Goal: Task Accomplishment & Management: Manage account settings

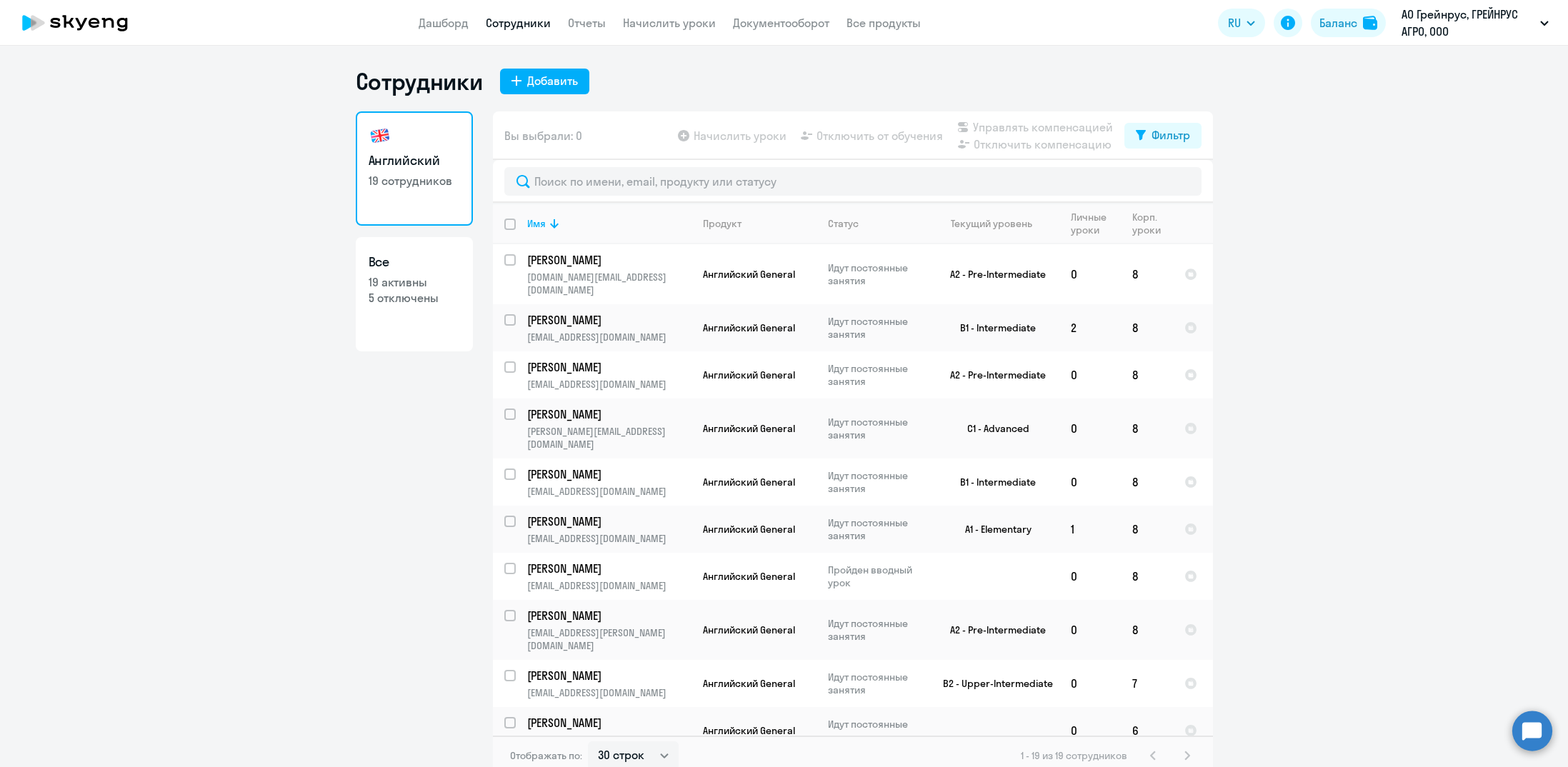
select select "30"
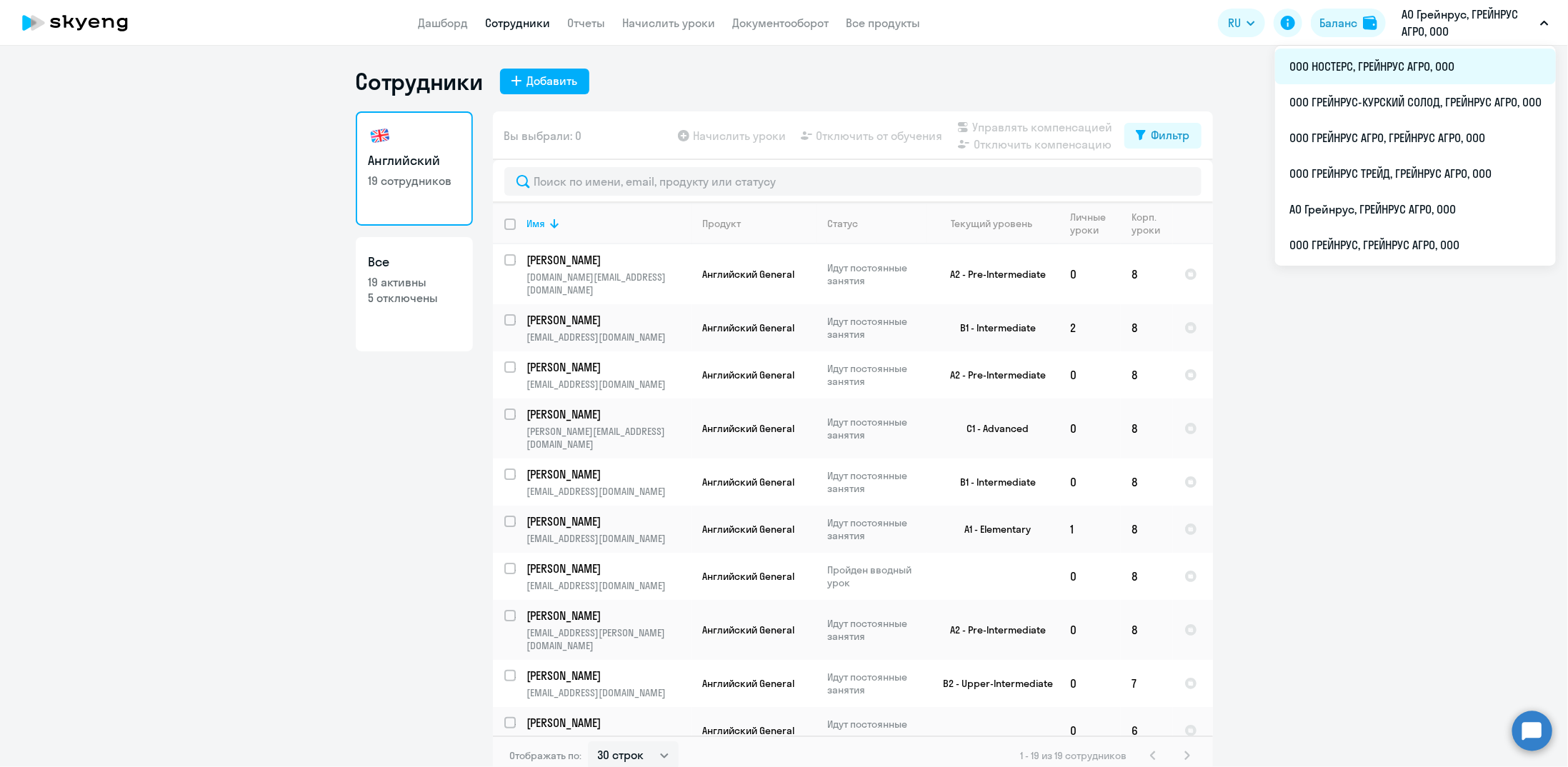
click at [1415, 66] on li "ООО НОСТЕРС, ГРЕЙНРУС АГРО, ООО" at bounding box center [1415, 66] width 281 height 35
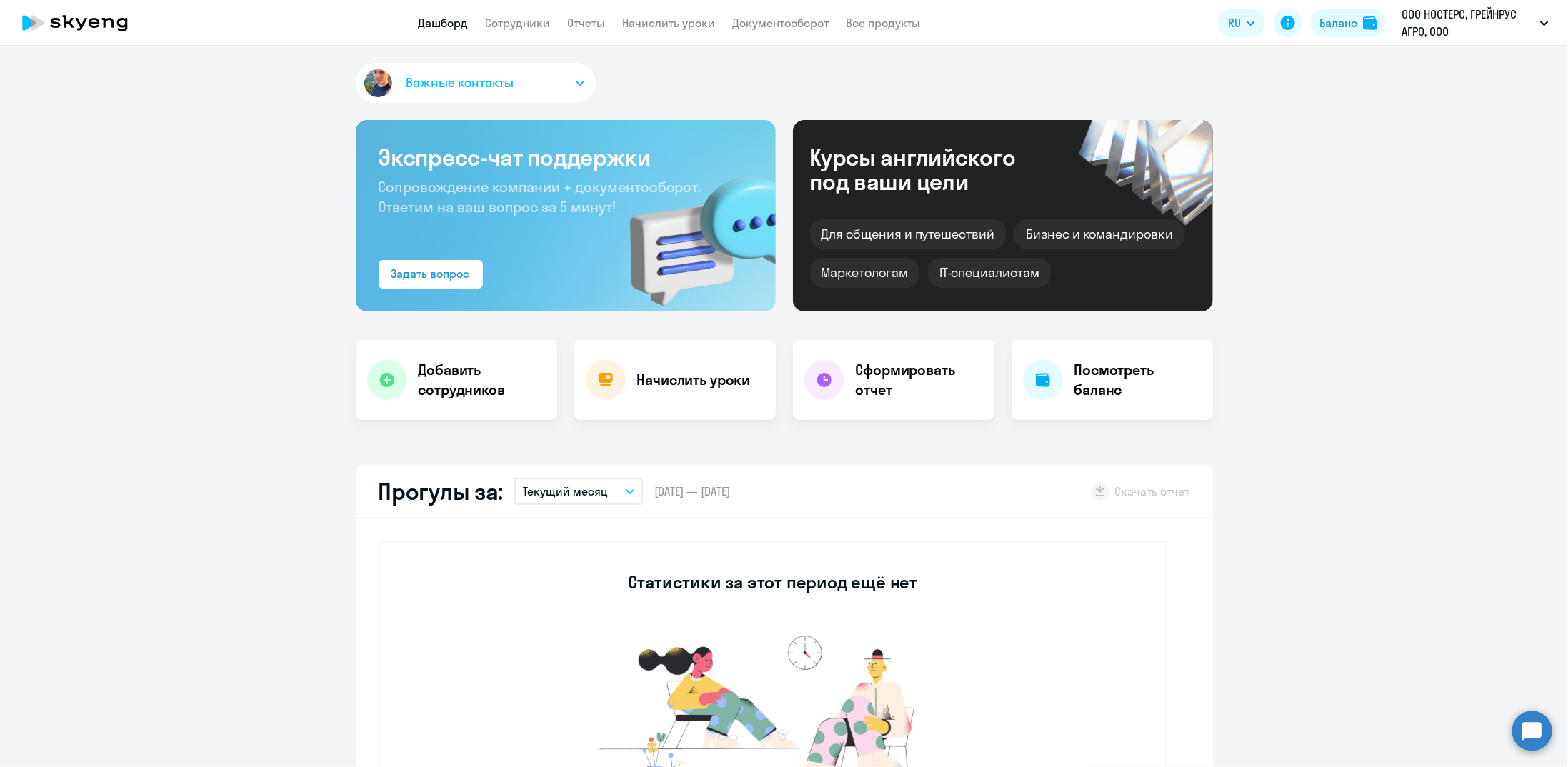
select select "30"
click at [518, 28] on link "Сотрудники" at bounding box center [518, 23] width 65 height 14
select select "30"
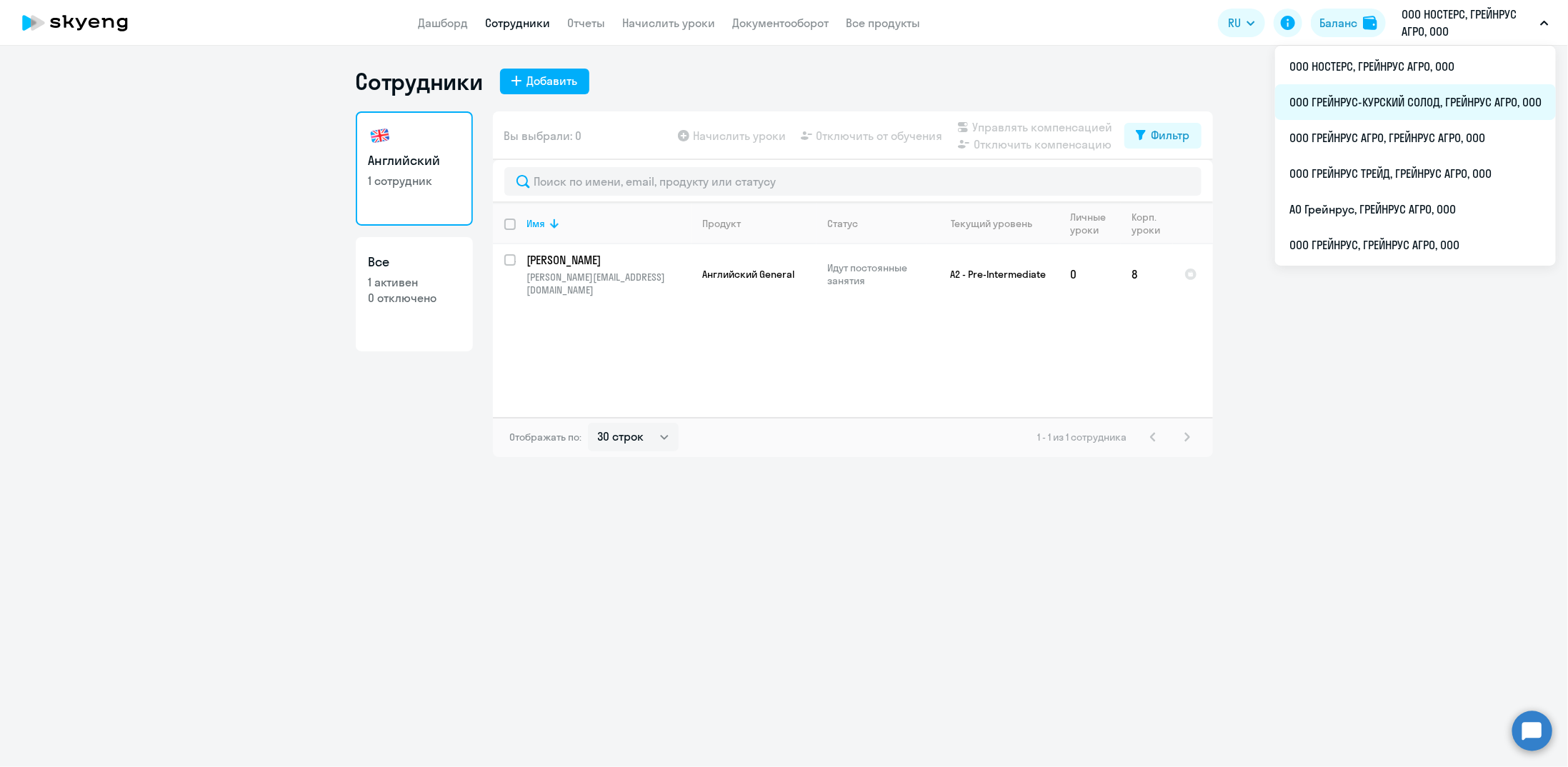
click at [1360, 105] on li "ООО ГРЕЙНРУС-КУРСКИЙ СОЛОД, ГРЕЙНРУС АГРО, ООО" at bounding box center [1415, 101] width 281 height 35
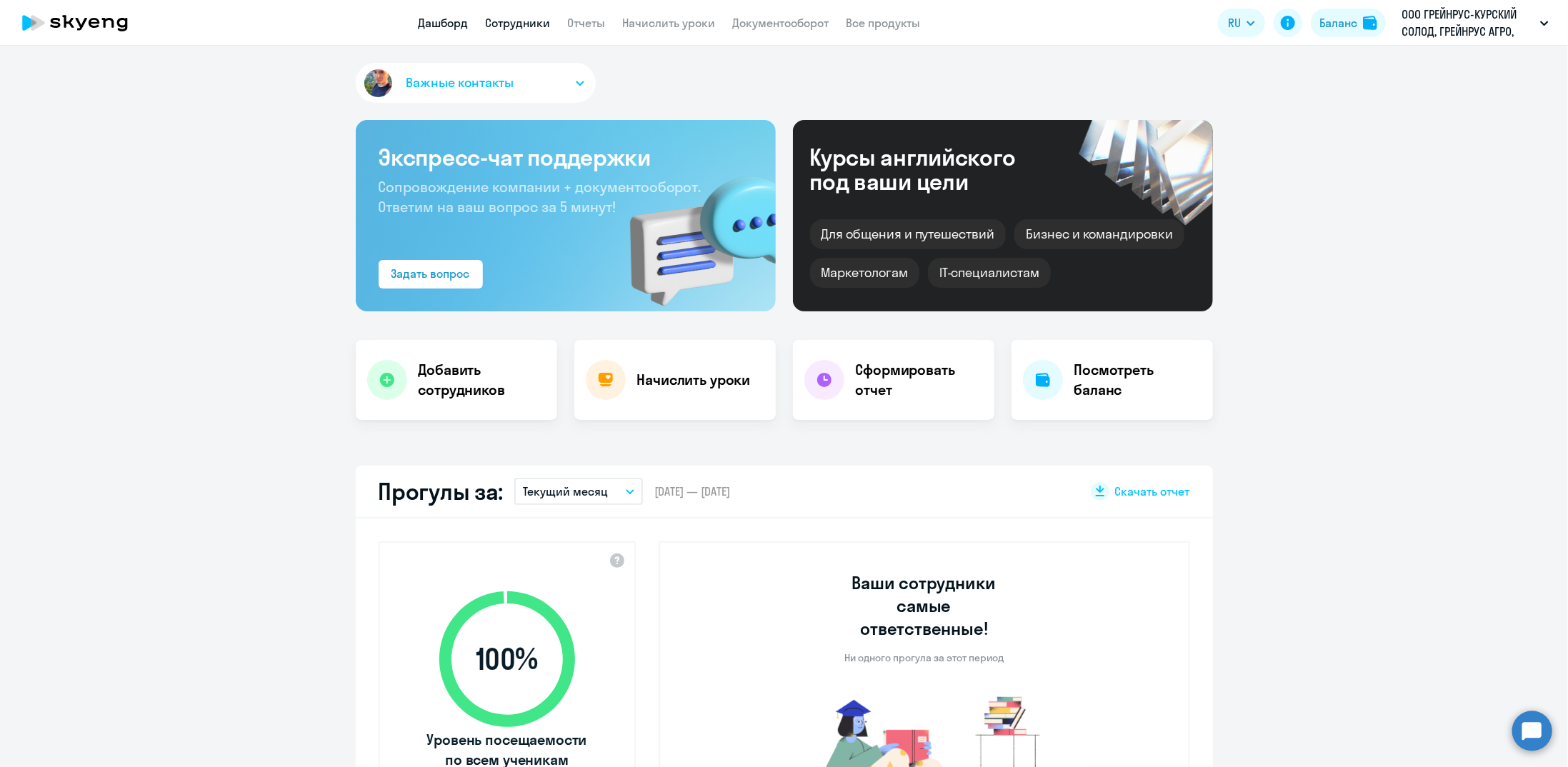
select select "30"
click at [507, 20] on link "Сотрудники" at bounding box center [518, 23] width 65 height 14
select select "30"
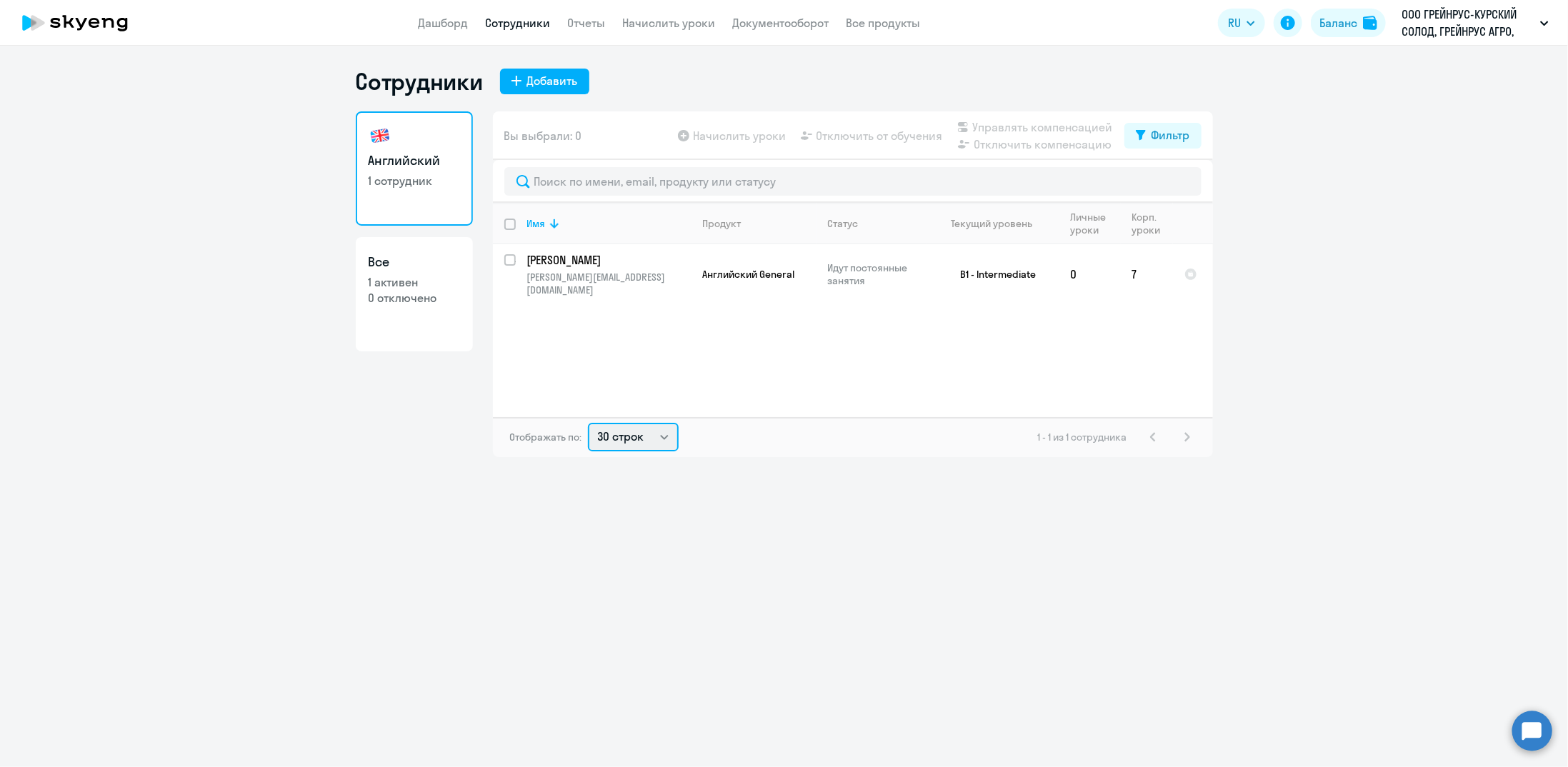
click at [653, 437] on select "30 строк 50 строк 100 строк" at bounding box center [633, 437] width 90 height 28
click at [588, 423] on select "30 строк 50 строк 100 строк" at bounding box center [633, 437] width 90 height 28
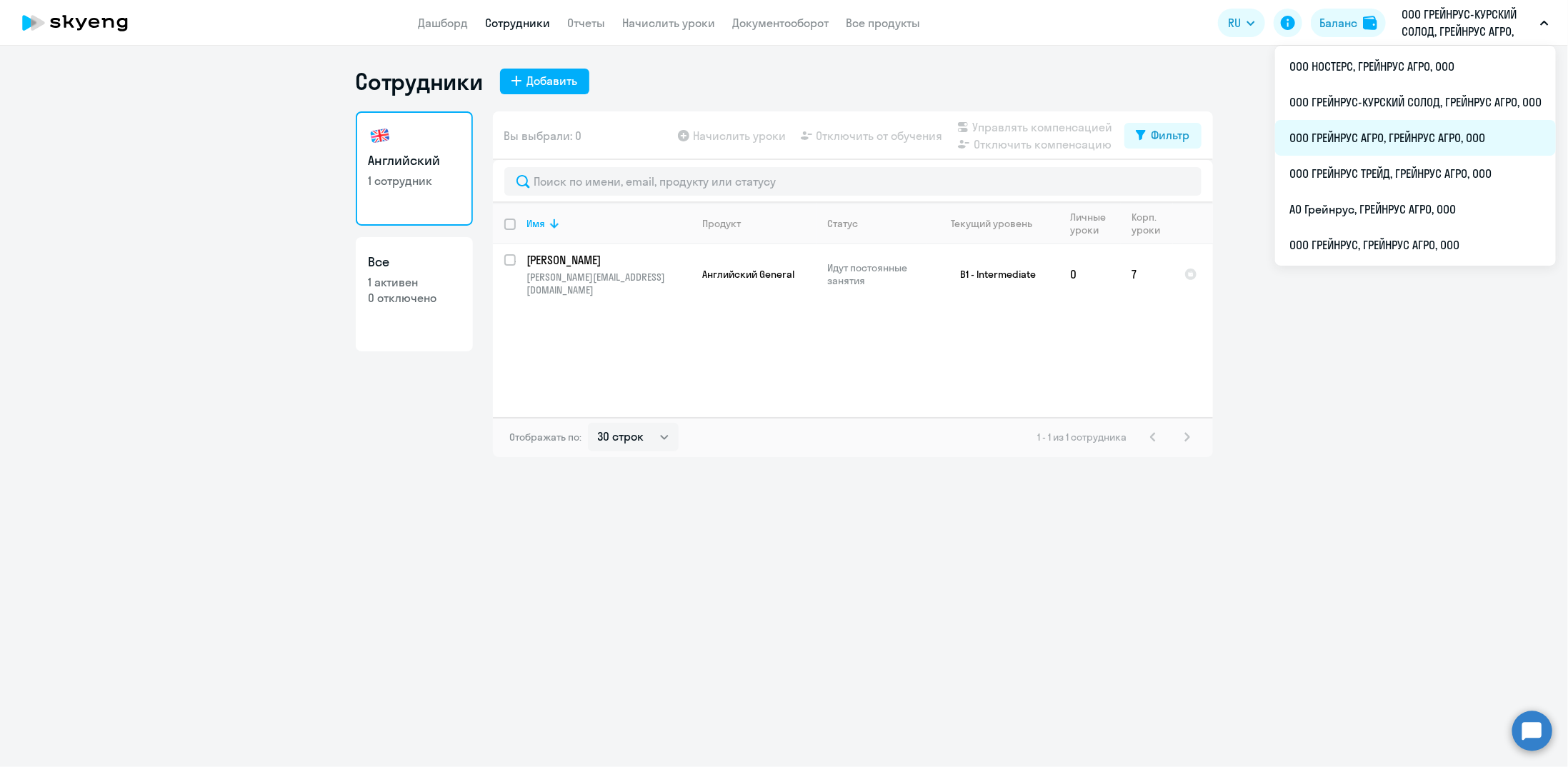
click at [1389, 134] on li "ООО ГРЕЙНРУС АГРО, ГРЕЙНРУС АГРО, ООО" at bounding box center [1415, 138] width 281 height 35
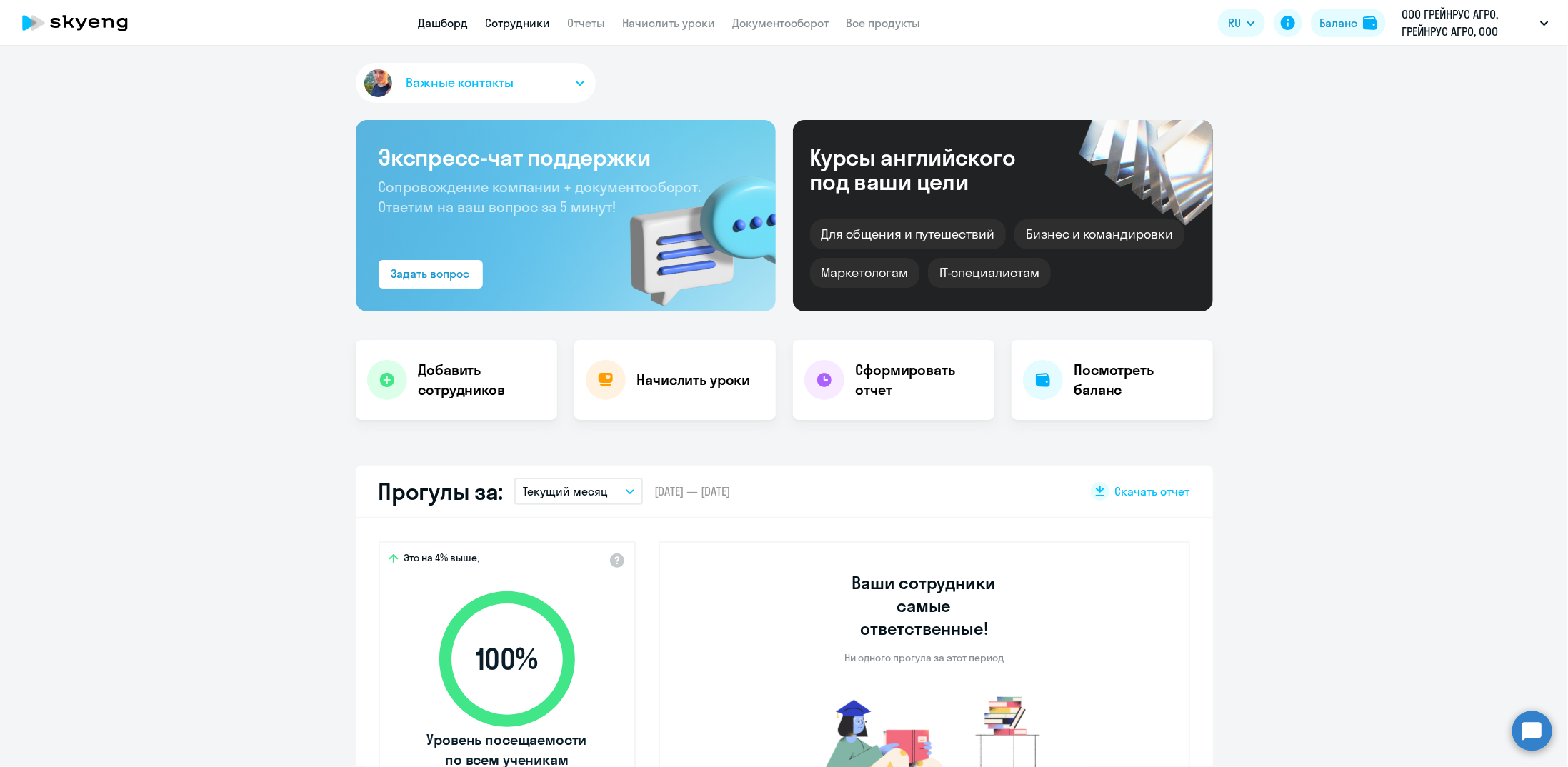
click at [539, 28] on link "Сотрудники" at bounding box center [518, 23] width 65 height 14
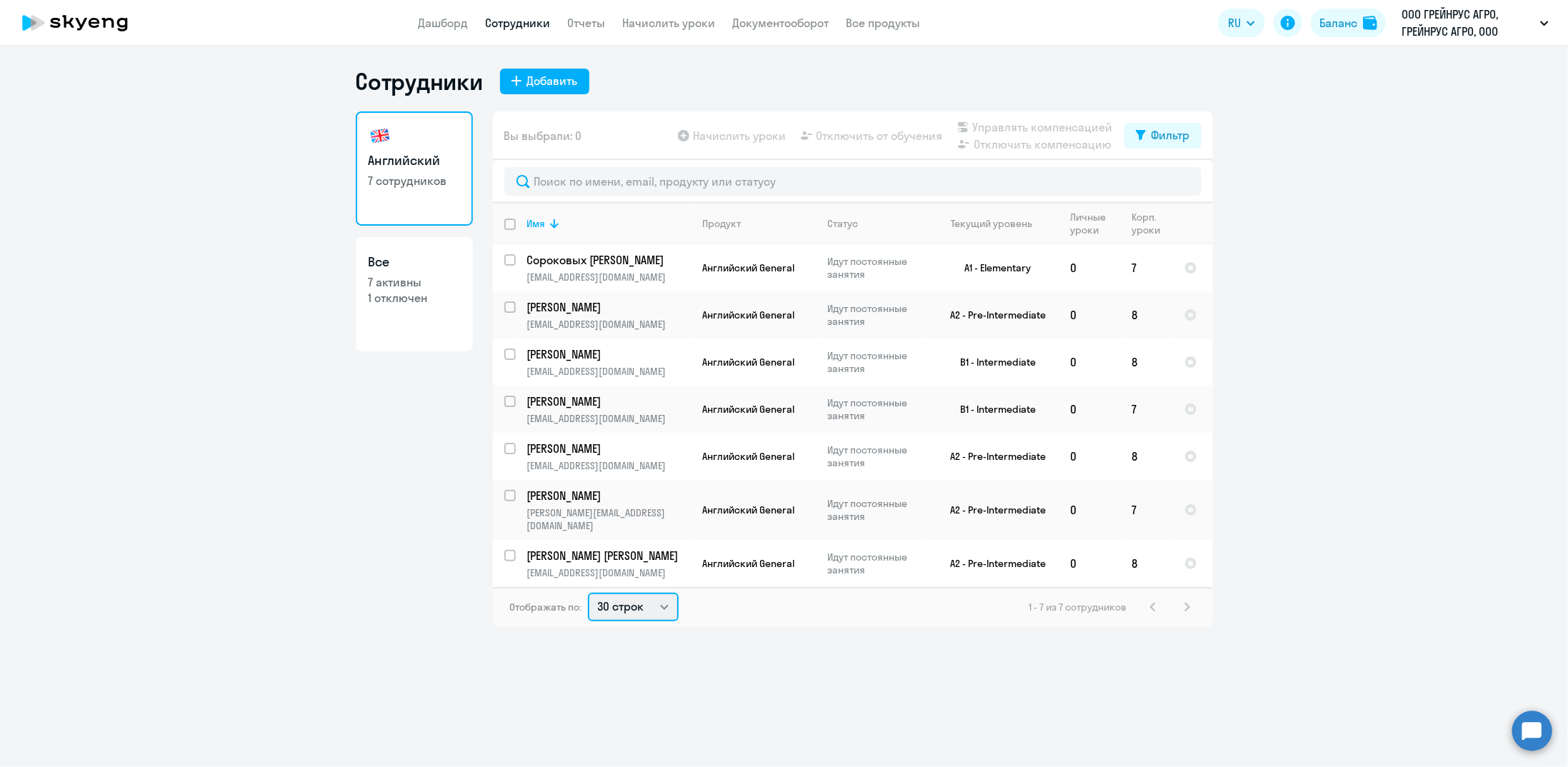
click at [644, 594] on select "30 строк 50 строк 100 строк" at bounding box center [633, 607] width 90 height 28
select select "50"
click at [588, 593] on select "30 строк 50 строк 100 строк" at bounding box center [633, 607] width 90 height 28
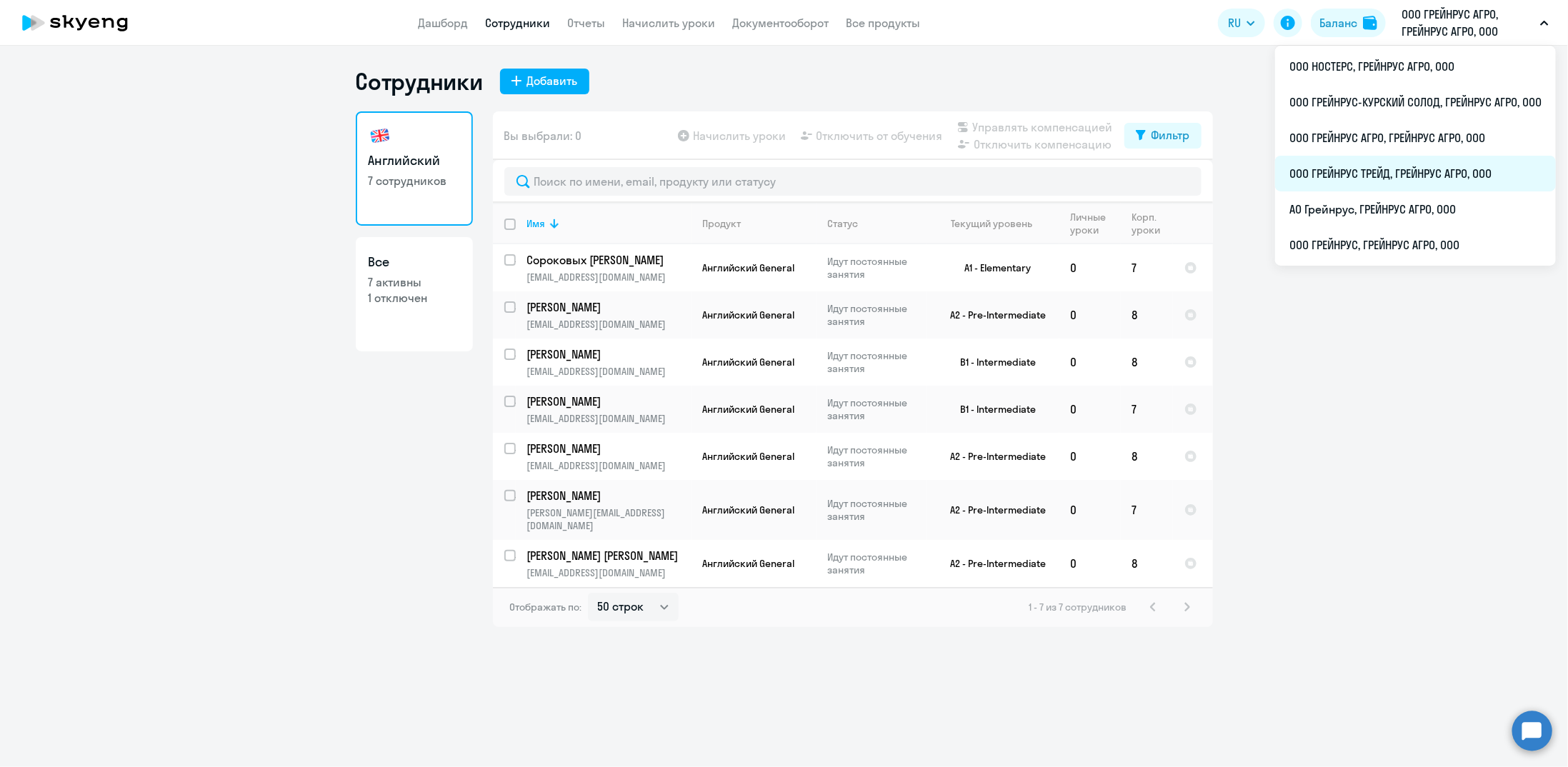
click at [1356, 171] on li "ООО ГРЕЙНРУС ТРЕЙД, ГРЕЙНРУС АГРО, ООО" at bounding box center [1415, 173] width 281 height 35
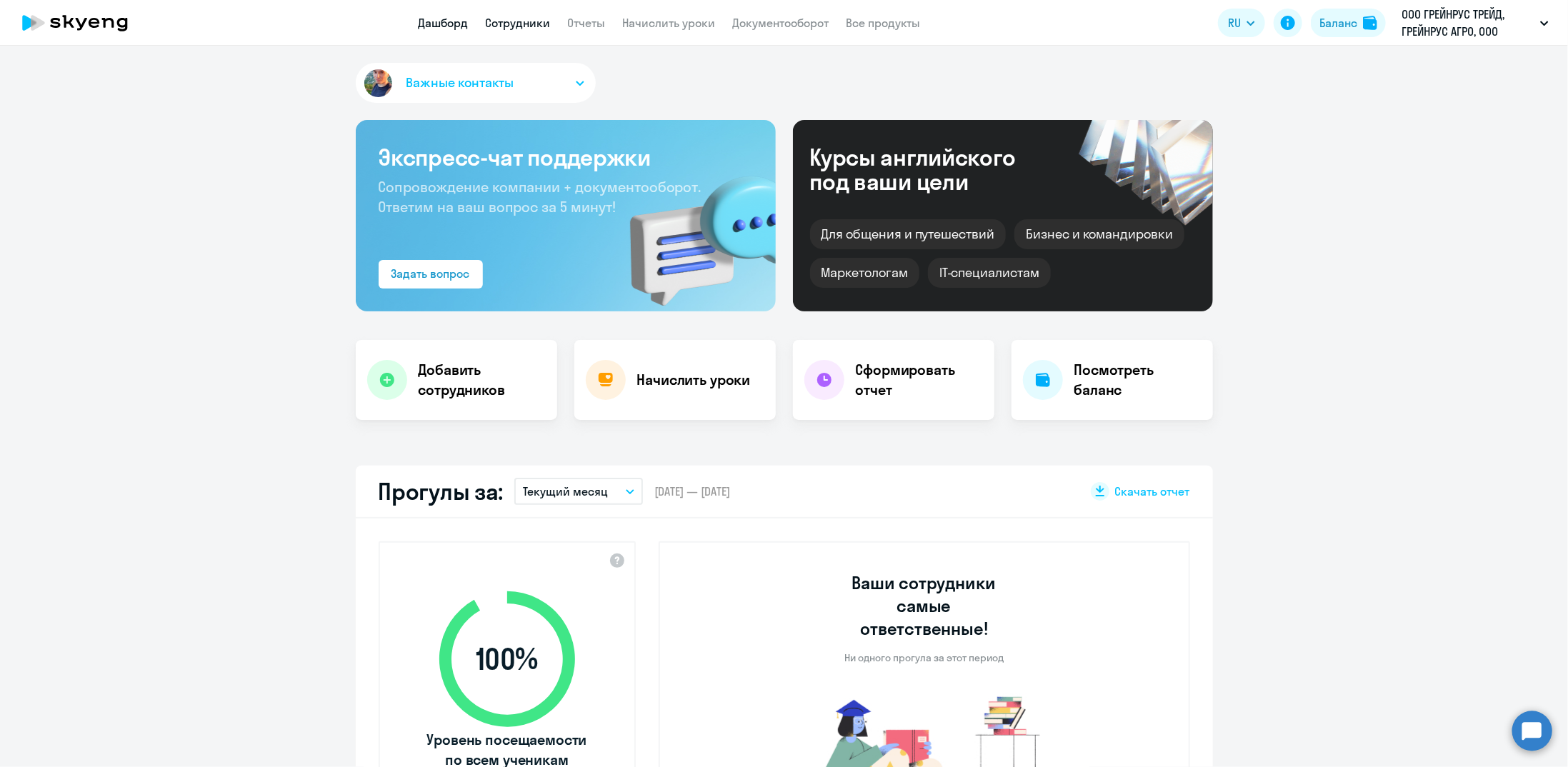
click at [515, 28] on link "Сотрудники" at bounding box center [518, 23] width 65 height 14
select select "30"
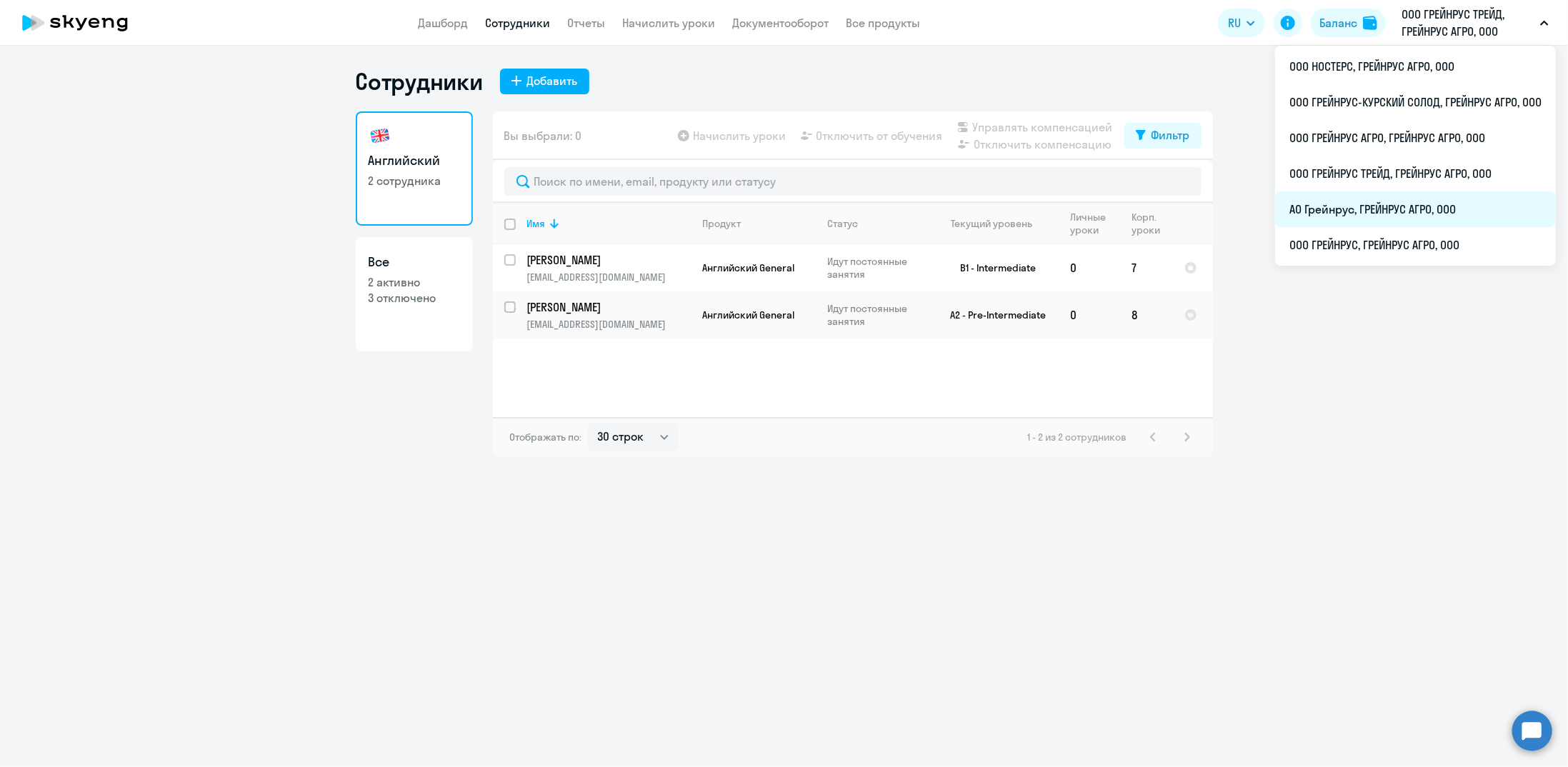
click at [1355, 202] on li "АО Грейнрус, ГРЕЙНРУС АГРО, ООО" at bounding box center [1415, 208] width 281 height 35
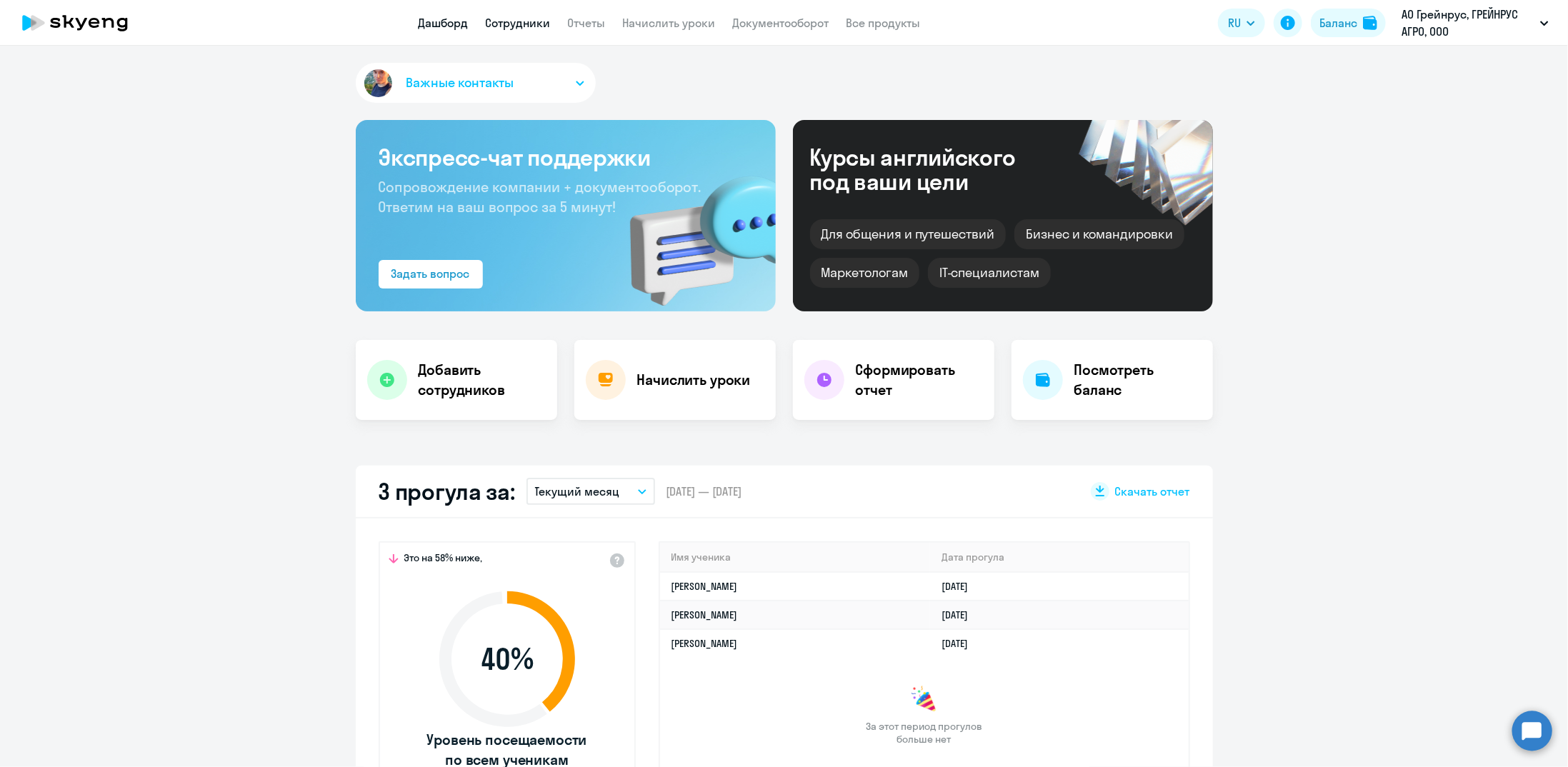
click at [510, 20] on link "Сотрудники" at bounding box center [518, 23] width 65 height 14
select select "30"
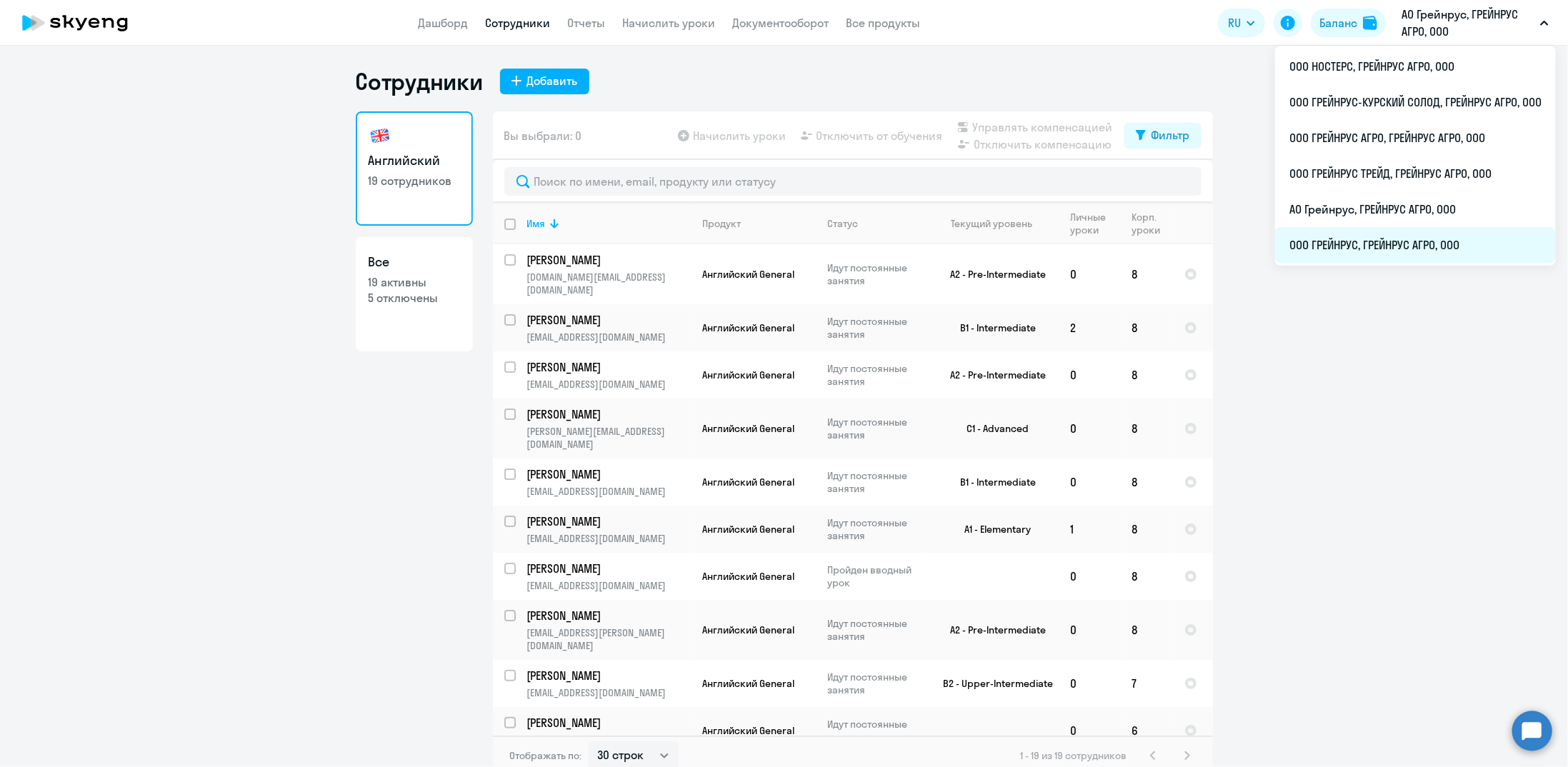
click at [1359, 240] on li "ООО ГРЕЙНРУС, ГРЕЙНРУС АГРО, ООО" at bounding box center [1415, 245] width 281 height 35
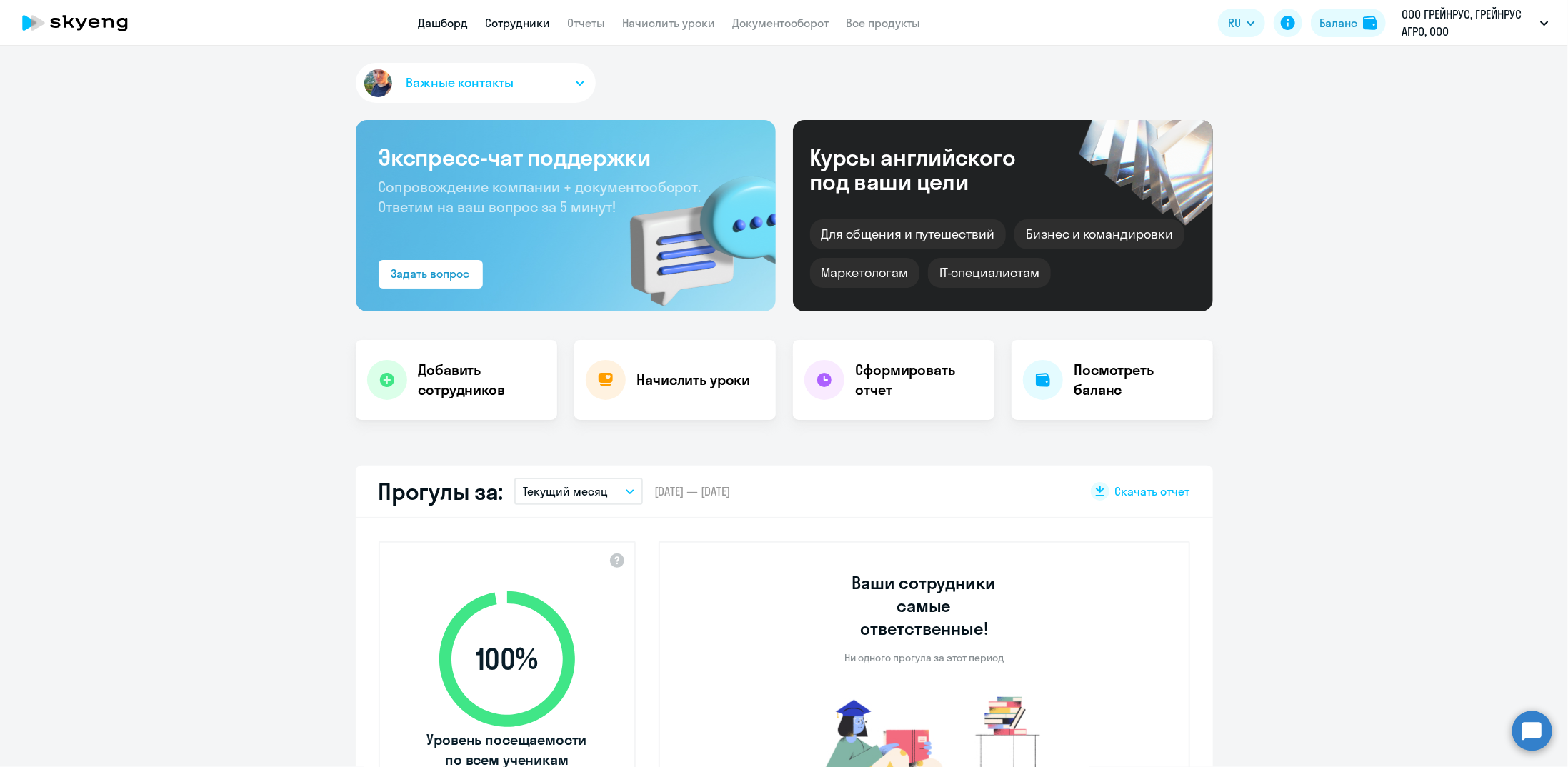
click at [526, 20] on link "Сотрудники" at bounding box center [518, 23] width 65 height 14
select select "30"
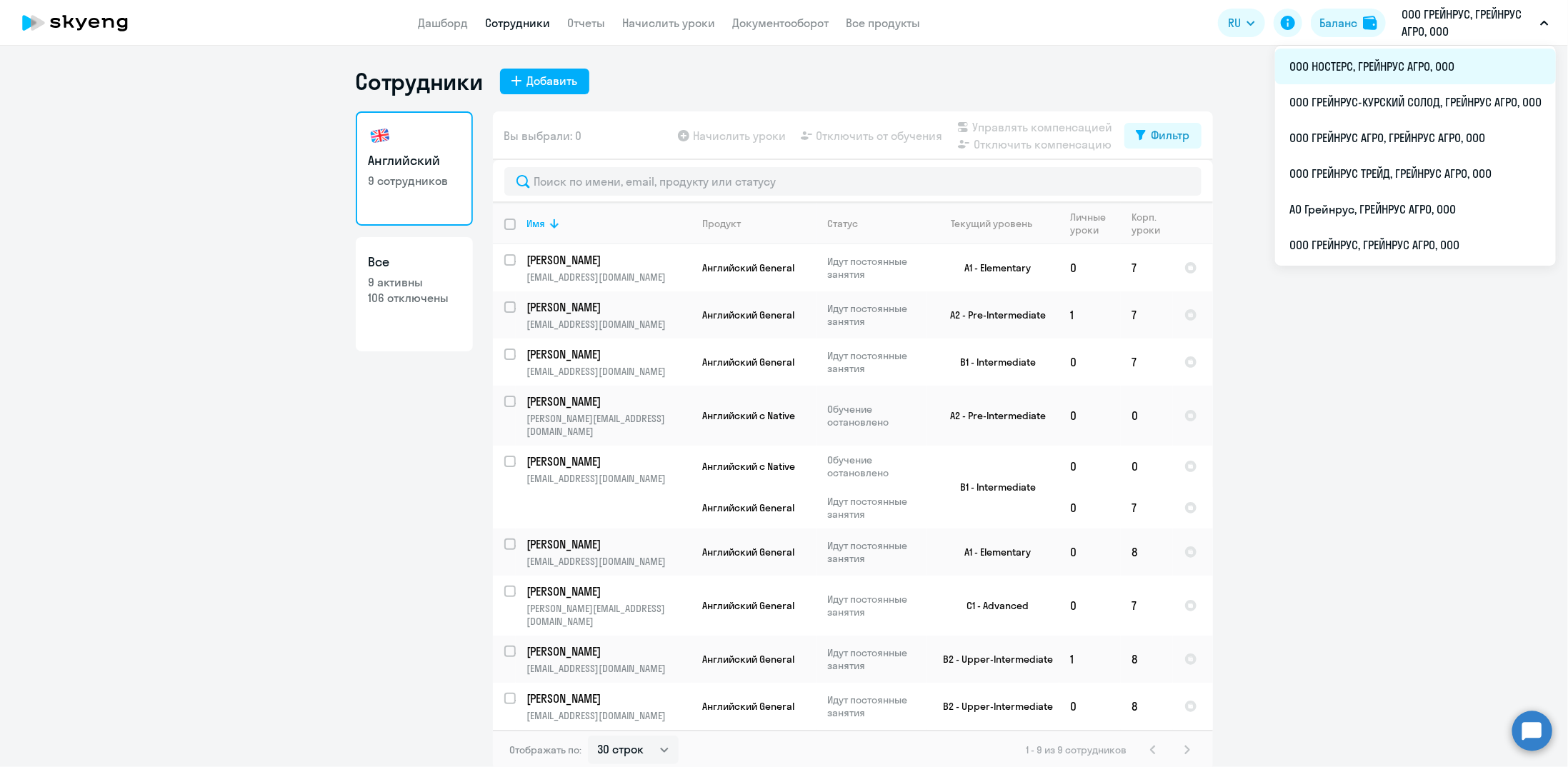
click at [1379, 68] on li "ООО НОСТЕРС, ГРЕЙНРУС АГРО, ООО" at bounding box center [1415, 66] width 281 height 35
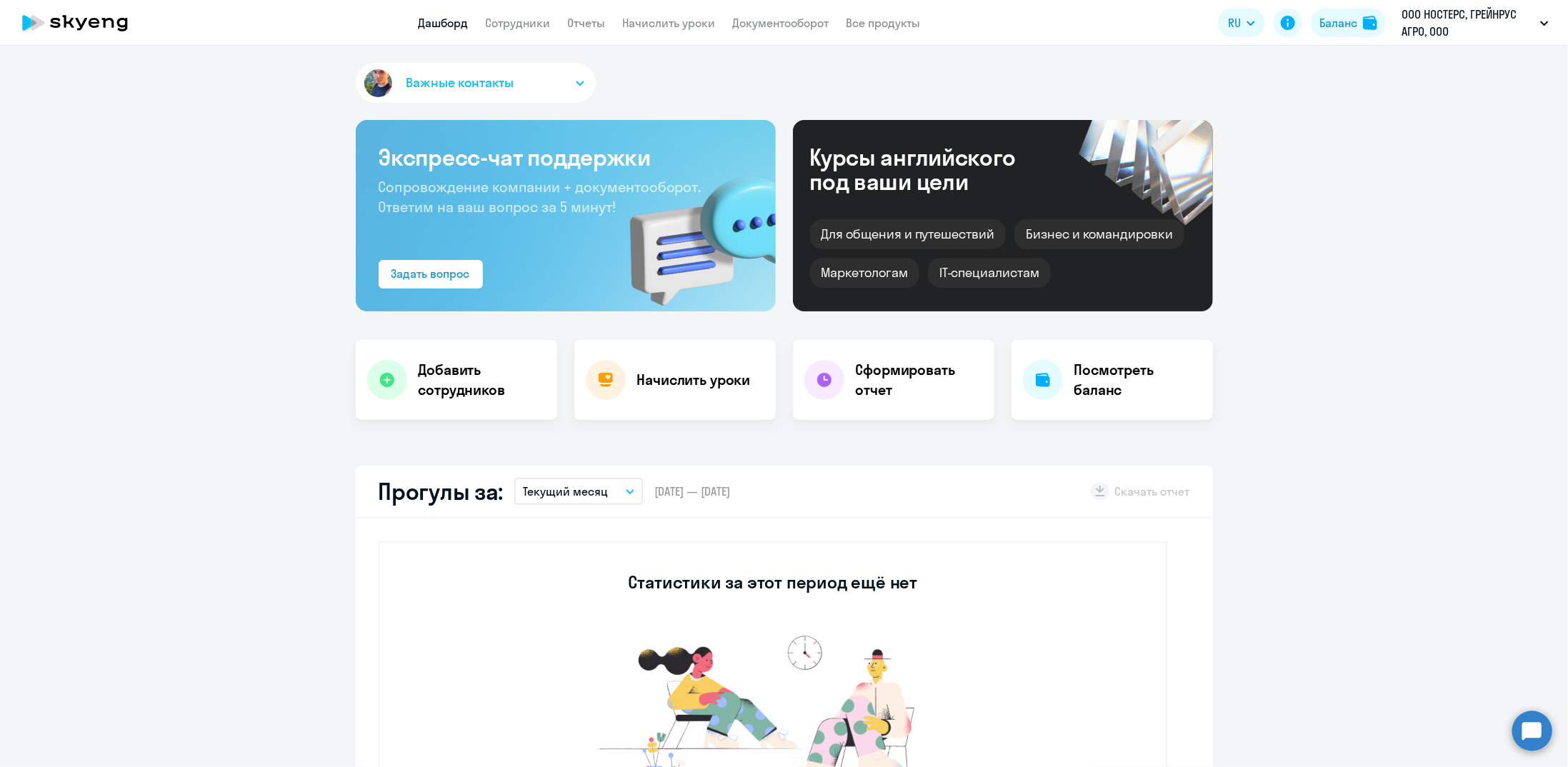
select select "30"
click at [511, 24] on link "Сотрудники" at bounding box center [518, 23] width 65 height 14
select select "30"
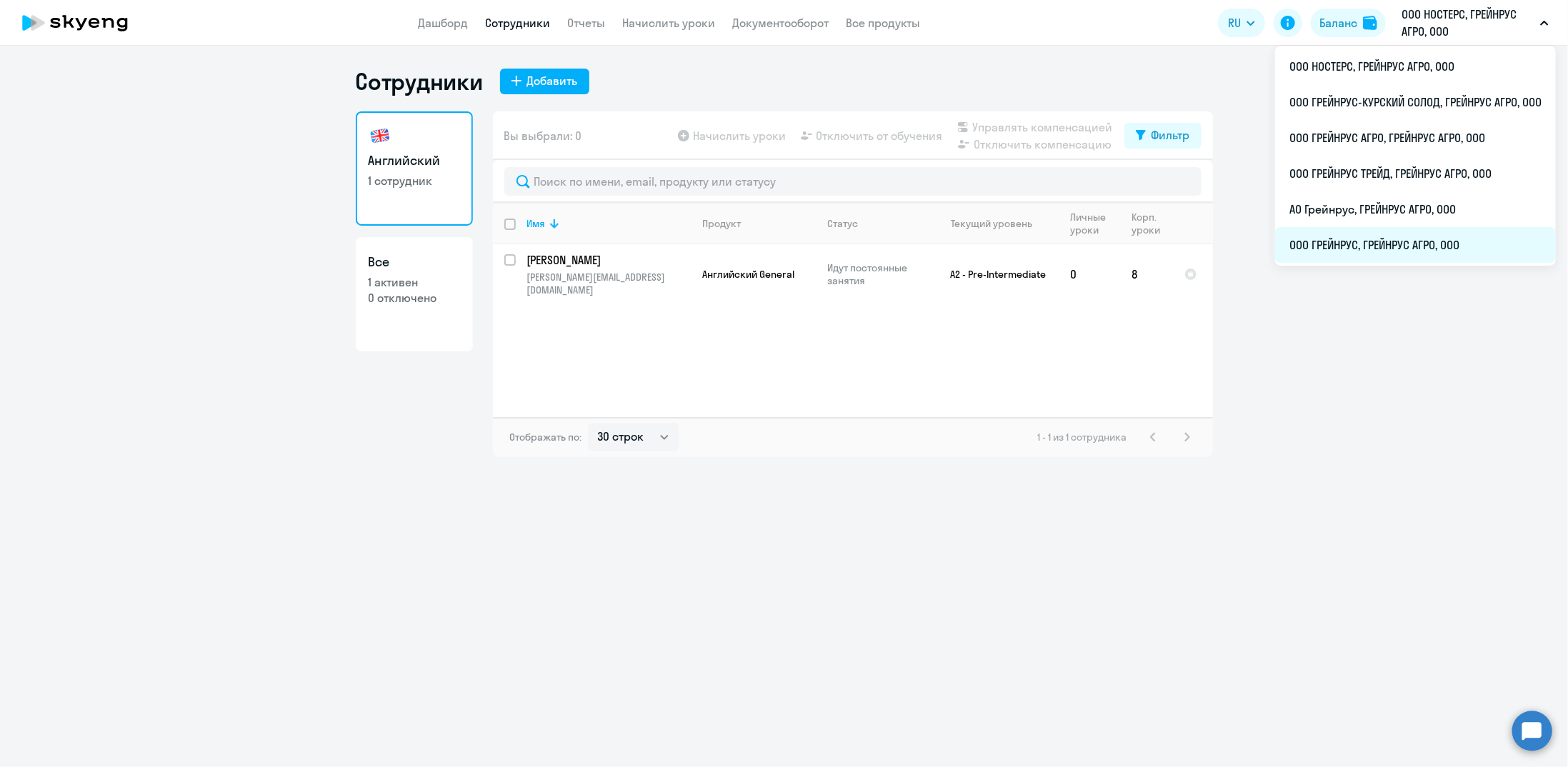
click at [1367, 244] on li "ООО ГРЕЙНРУС, ГРЕЙНРУС АГРО, ООО" at bounding box center [1415, 245] width 281 height 35
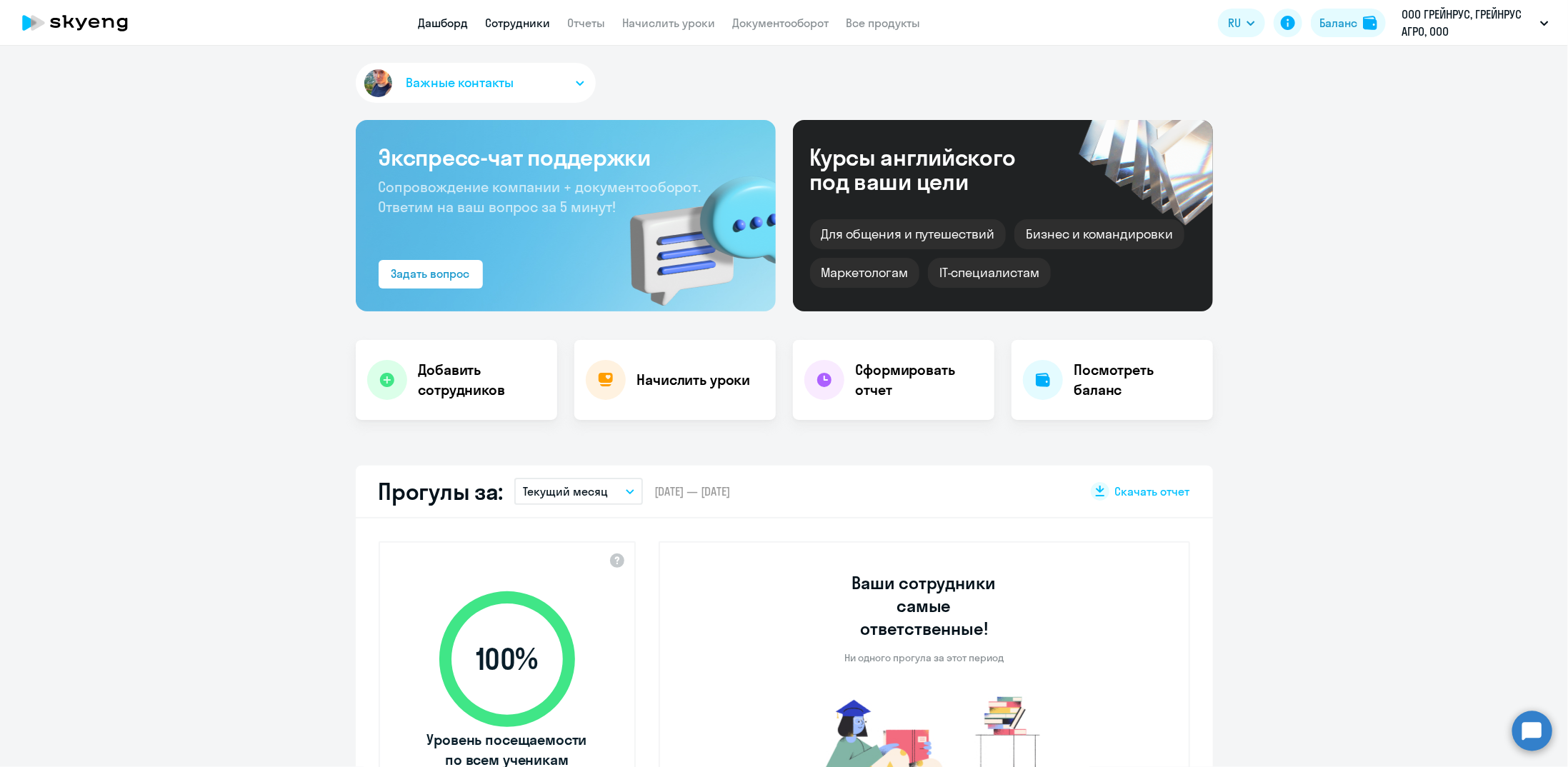
click at [541, 26] on link "Сотрудники" at bounding box center [518, 23] width 65 height 14
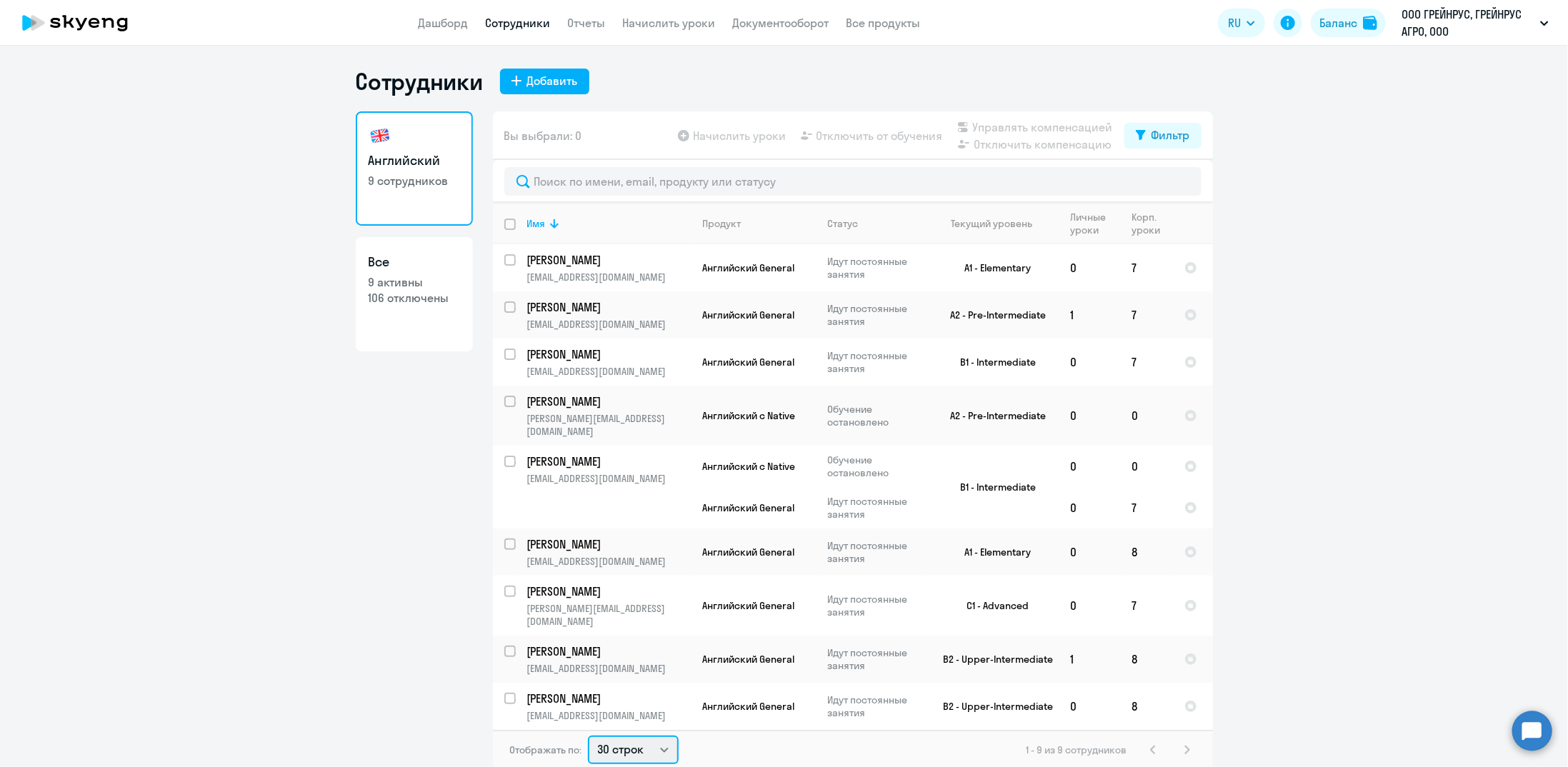
click at [640, 736] on select "30 строк 50 строк 100 строк" at bounding box center [633, 750] width 90 height 28
select select "100"
click at [588, 736] on select "30 строк 50 строк 100 строк" at bounding box center [633, 750] width 90 height 28
click at [512, 400] on input "select row 77343" at bounding box center [518, 410] width 28 height 28
checkbox input "true"
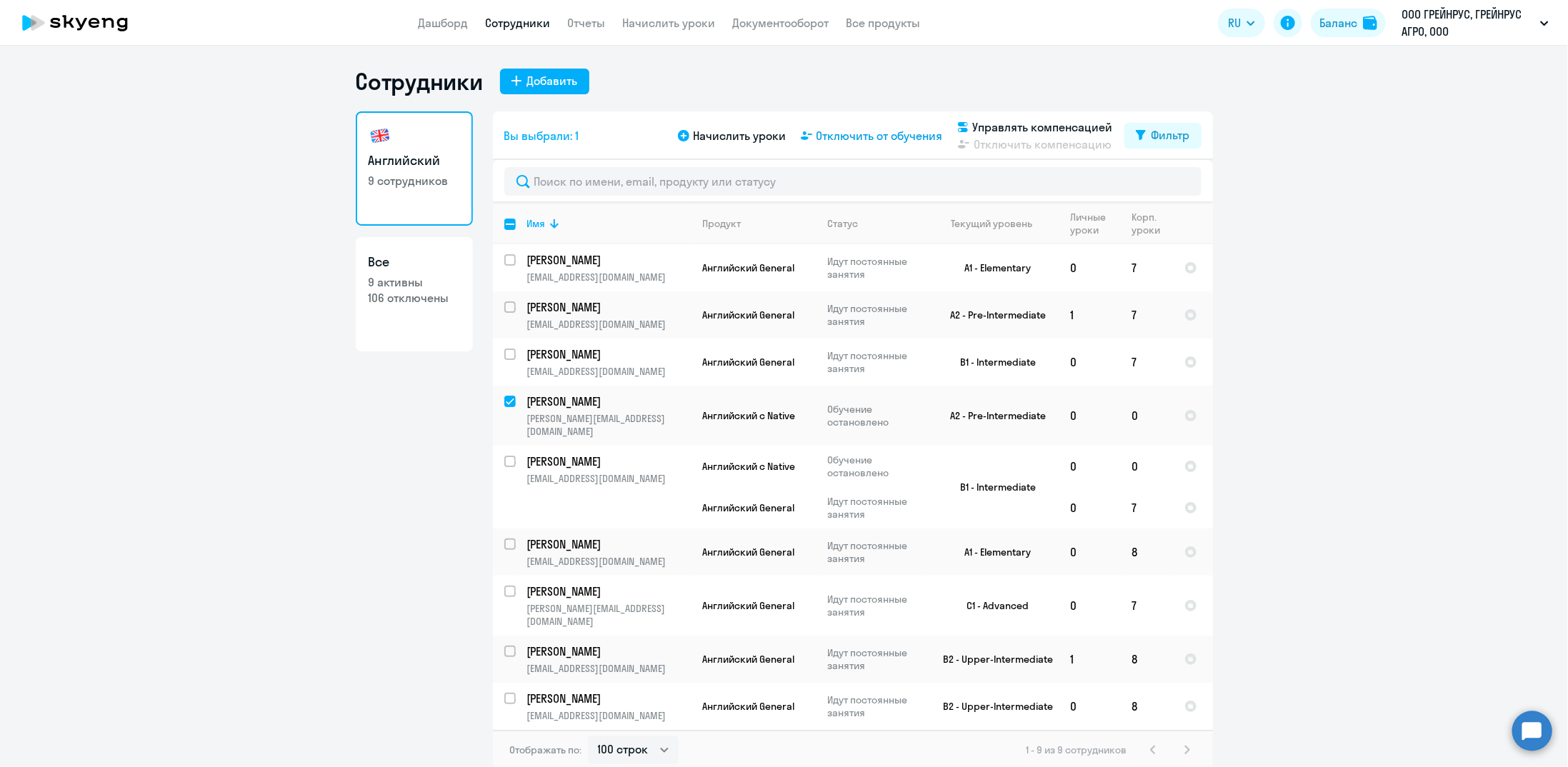
click at [851, 133] on span "Отключить от обучения" at bounding box center [880, 136] width 127 height 17
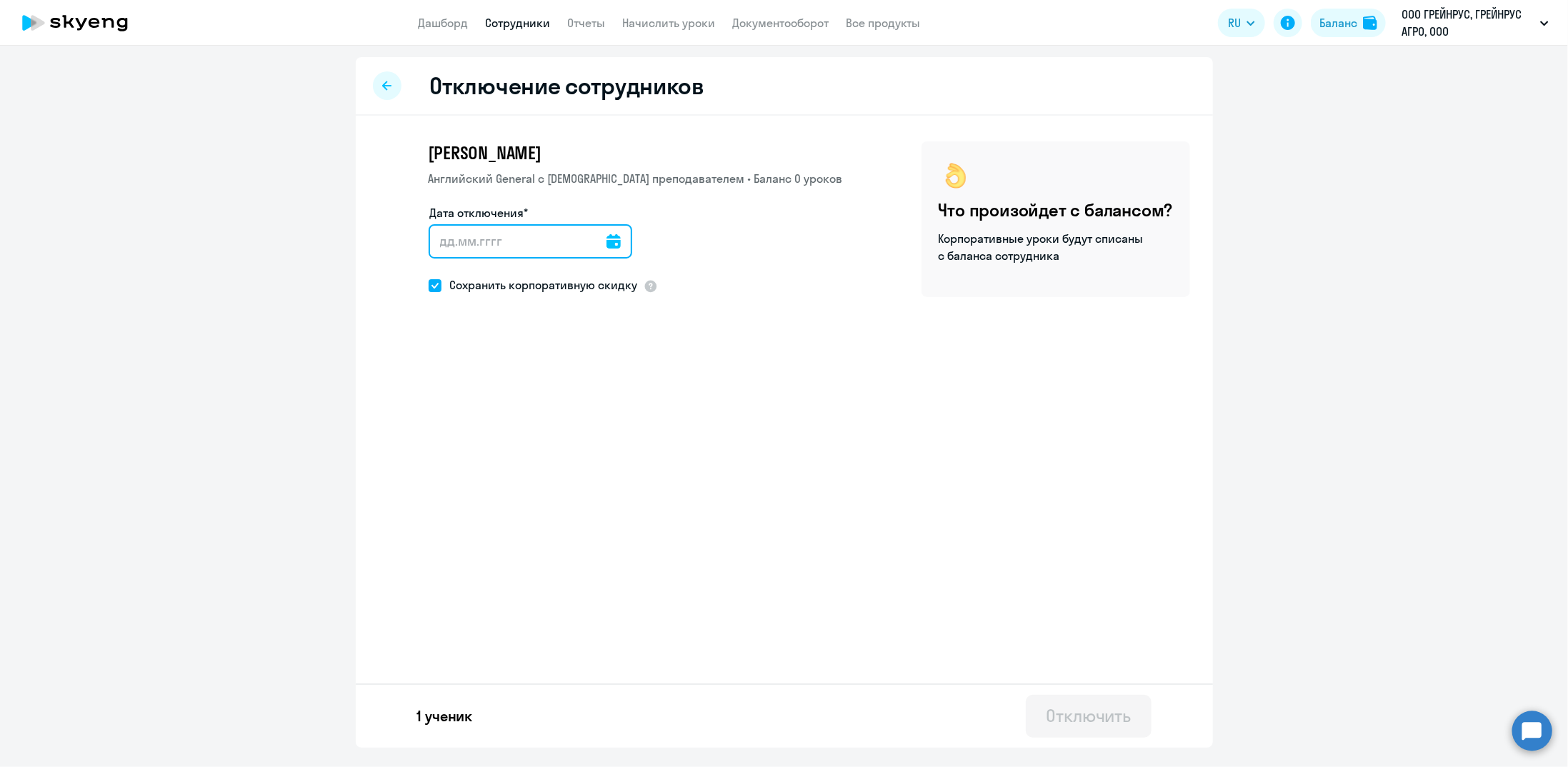
click at [470, 241] on input "Дата отключения*" at bounding box center [530, 242] width 204 height 35
type input "[DATE]"
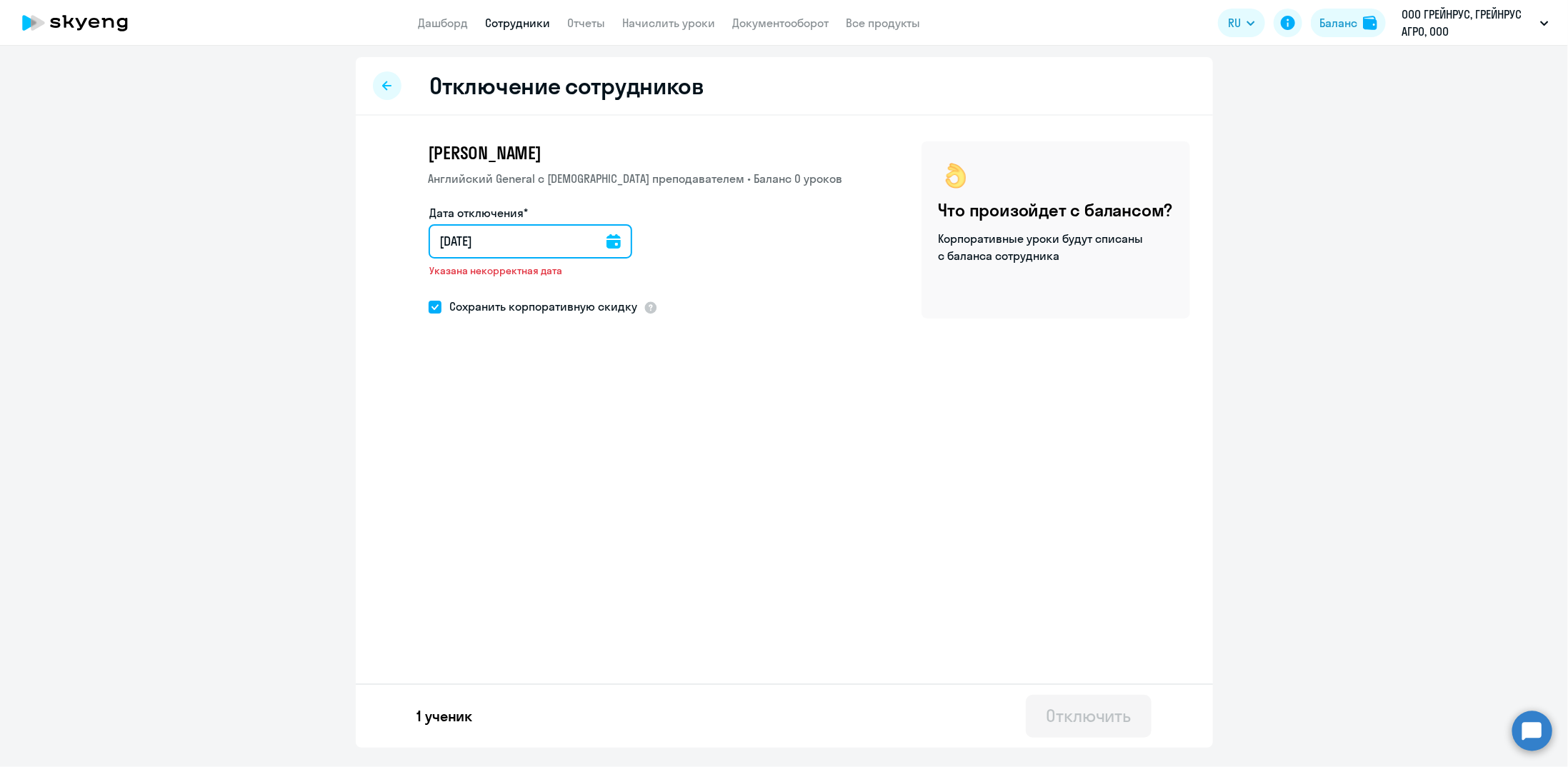
type input "[DATE]"
click at [471, 238] on input "[DATE]" at bounding box center [533, 242] width 209 height 35
click at [475, 239] on input "[DATE]" at bounding box center [533, 242] width 209 height 35
drag, startPoint x: 500, startPoint y: 239, endPoint x: 472, endPoint y: 235, distance: 28.3
click at [472, 235] on input "[DATE]" at bounding box center [533, 242] width 209 height 35
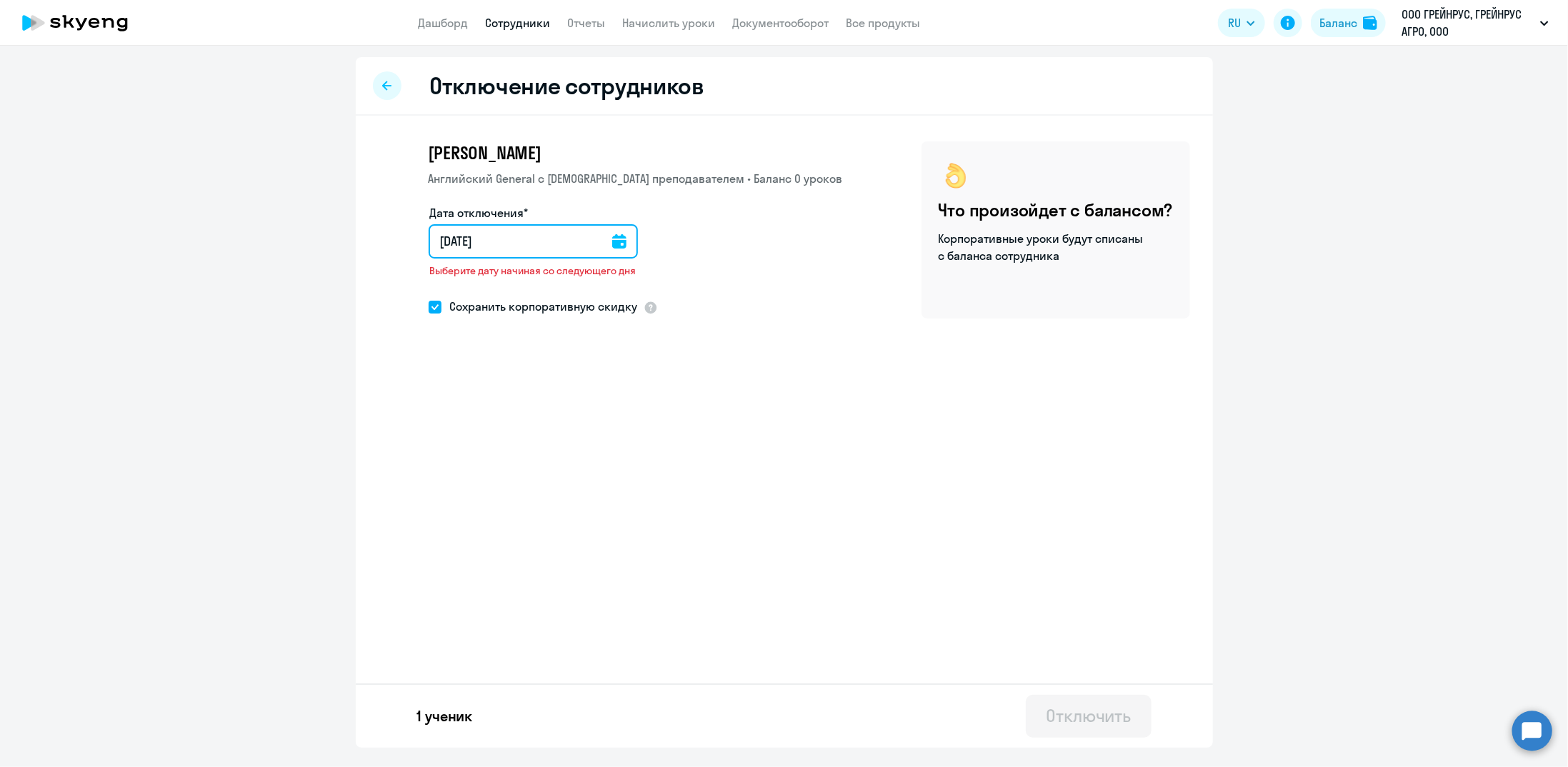
type input "04.10.1"
type input "[DATE]"
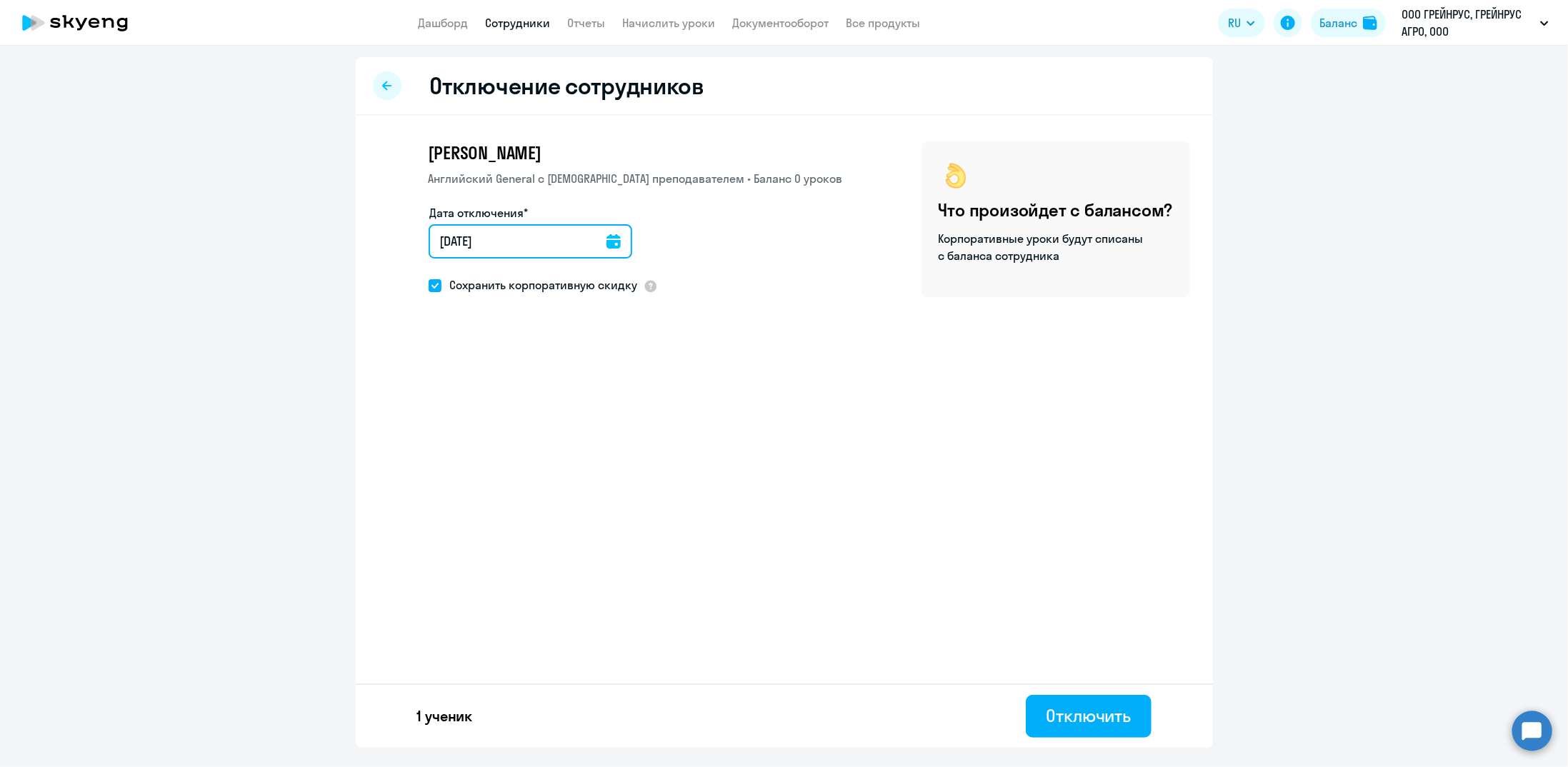
type input "[DATE]"
click at [431, 286] on span at bounding box center [435, 286] width 13 height 13
click at [429, 286] on input "Сохранить корпоративную скидку" at bounding box center [428, 285] width 1 height 1
checkbox input "false"
click at [1119, 713] on div "Отключить" at bounding box center [1089, 715] width 85 height 23
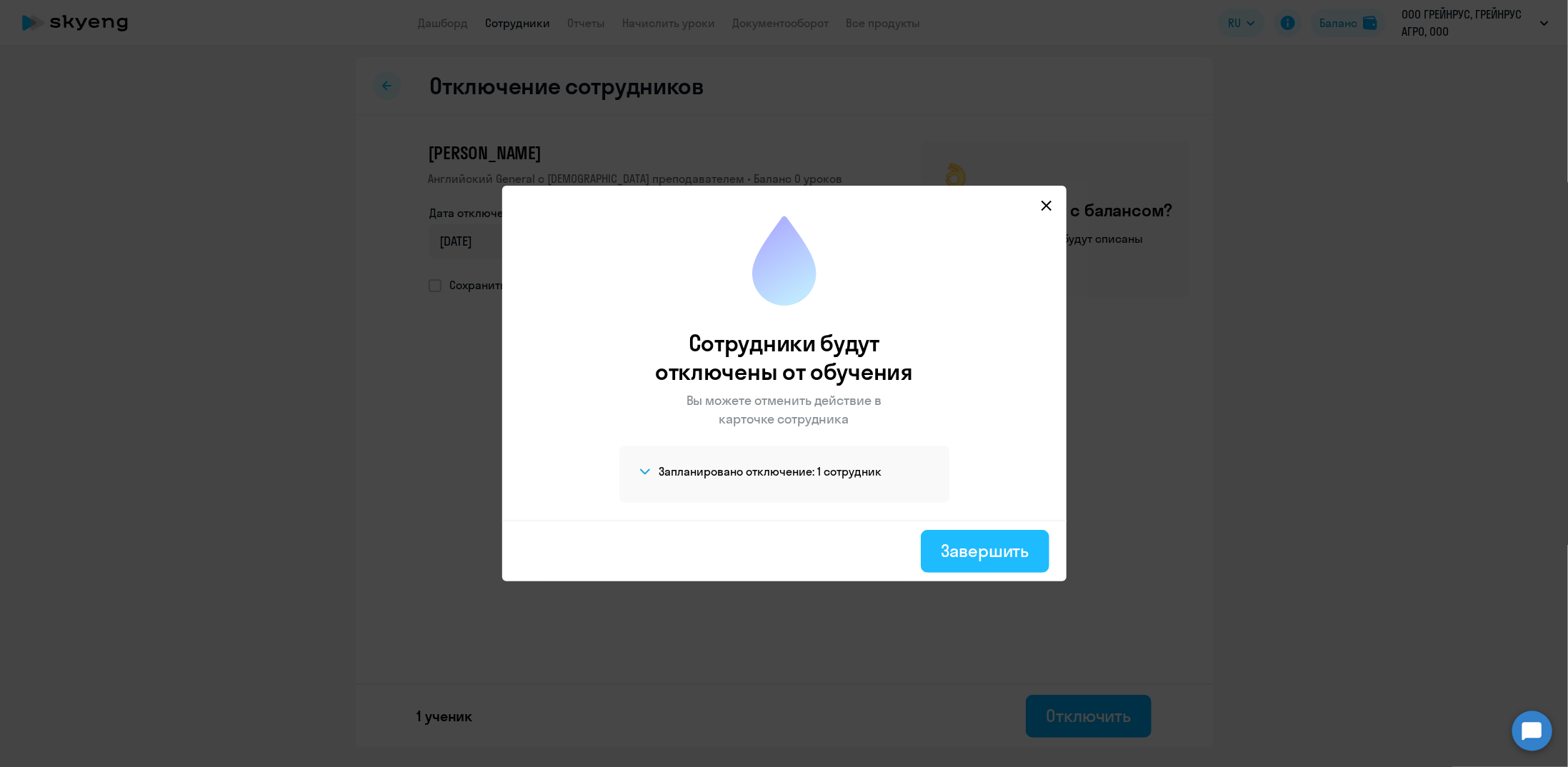
click at [998, 561] on div "Завершить" at bounding box center [985, 551] width 88 height 23
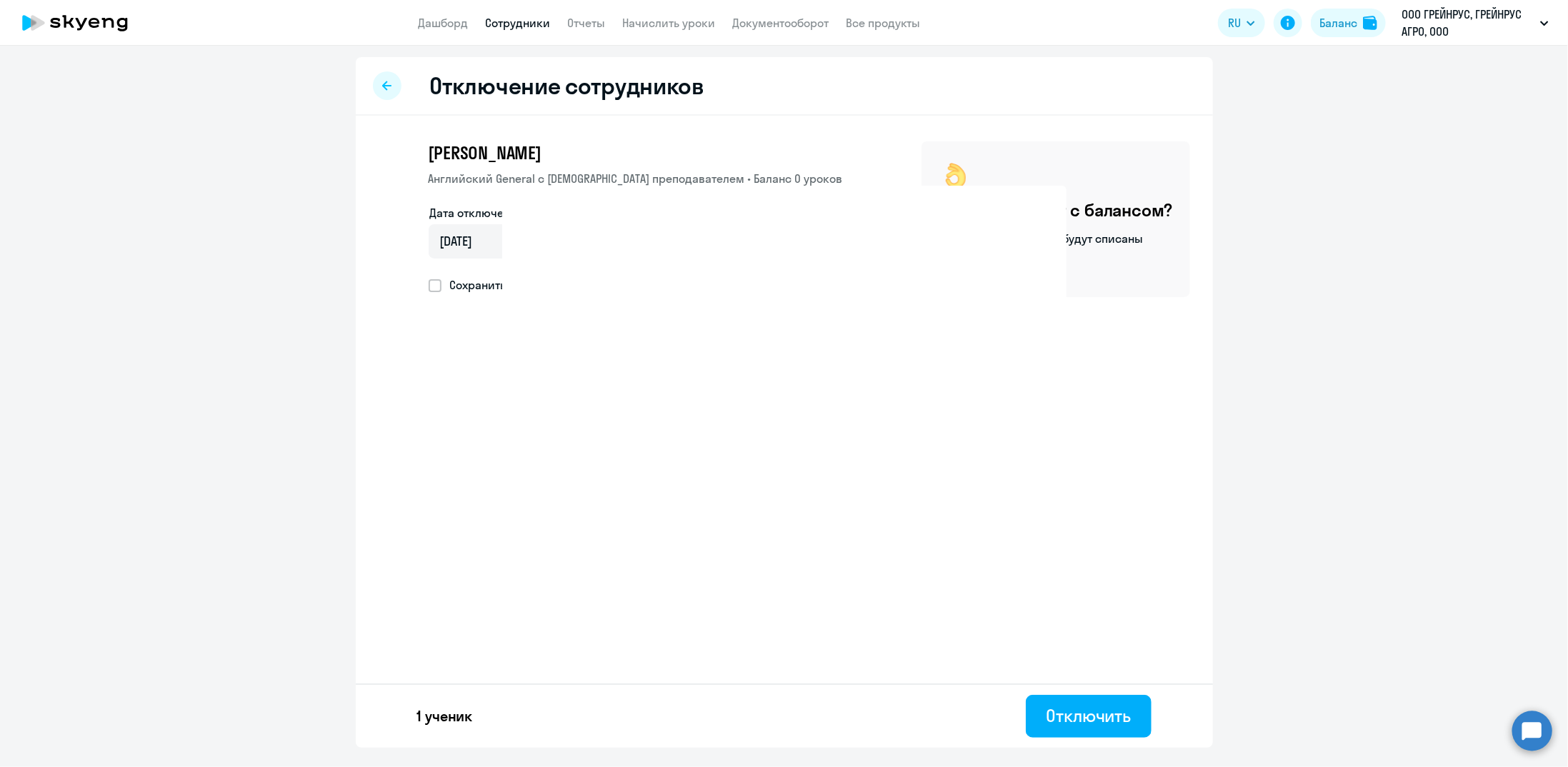
select select "30"
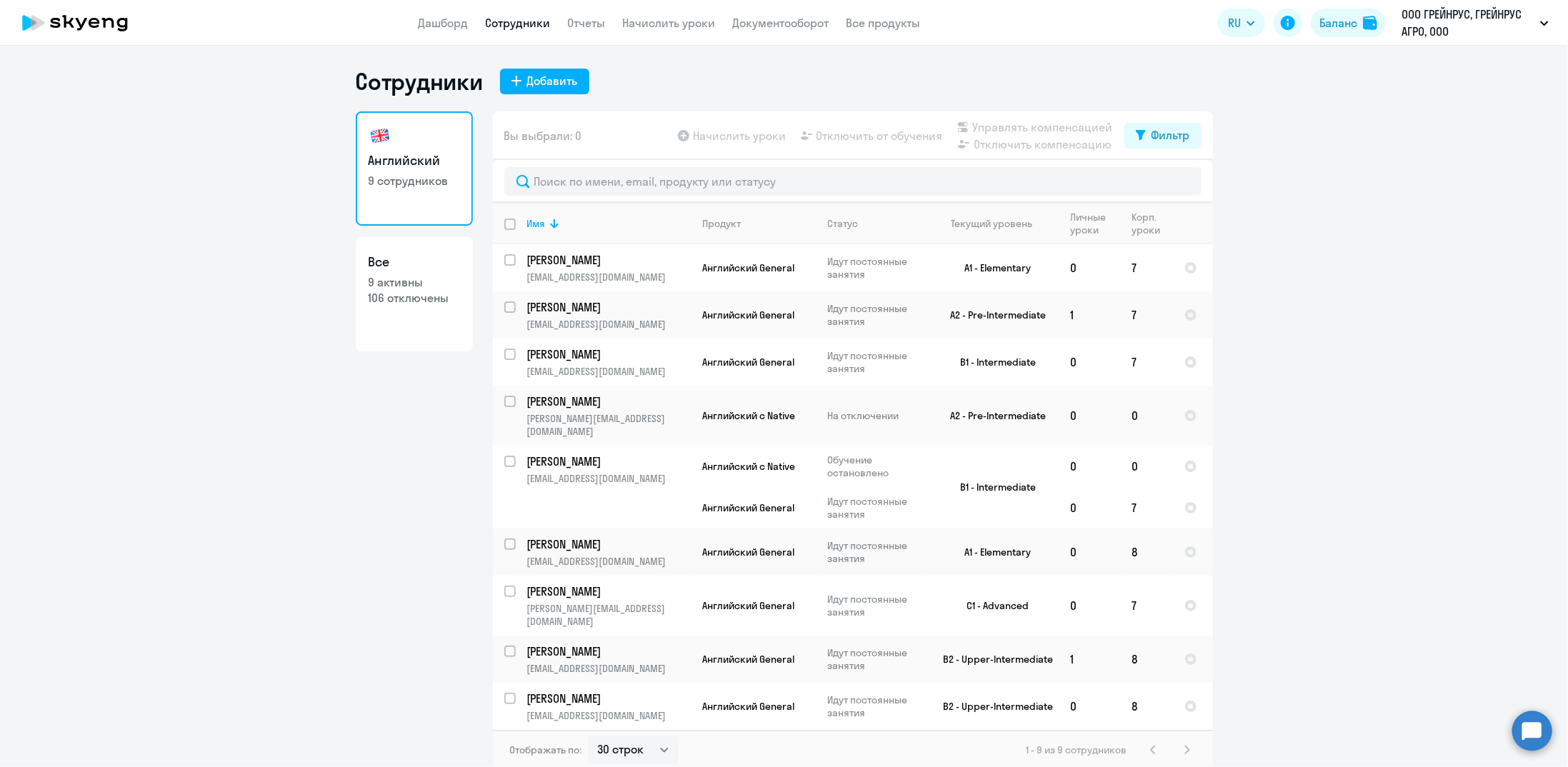
click at [565, 26] on nav "Дашборд Сотрудники Отчеты Начислить уроки Документооборот Все продукты" at bounding box center [670, 23] width 502 height 18
click at [588, 20] on link "Отчеты" at bounding box center [587, 23] width 38 height 14
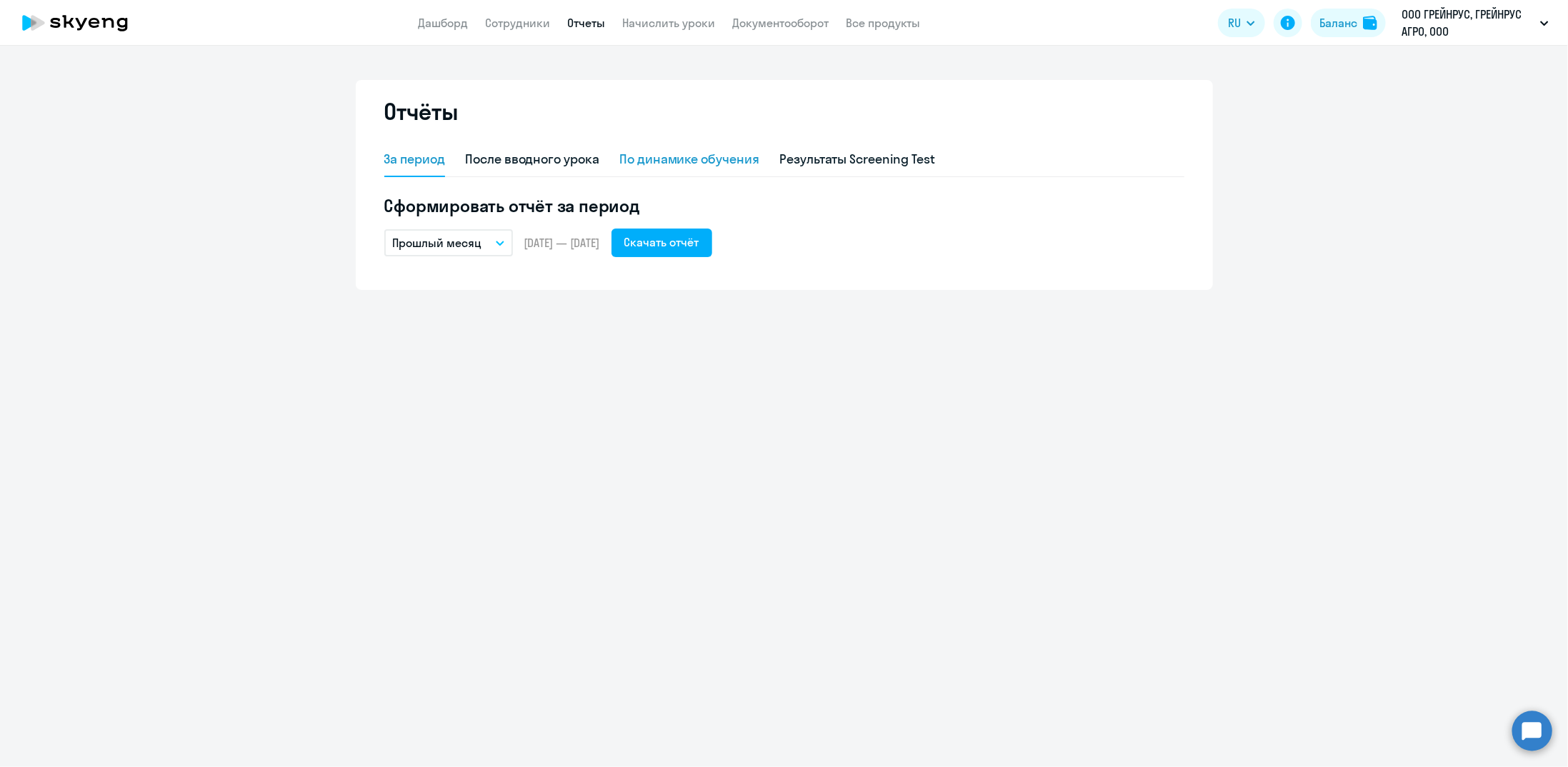
click at [672, 163] on div "По динамике обучения" at bounding box center [689, 160] width 140 height 19
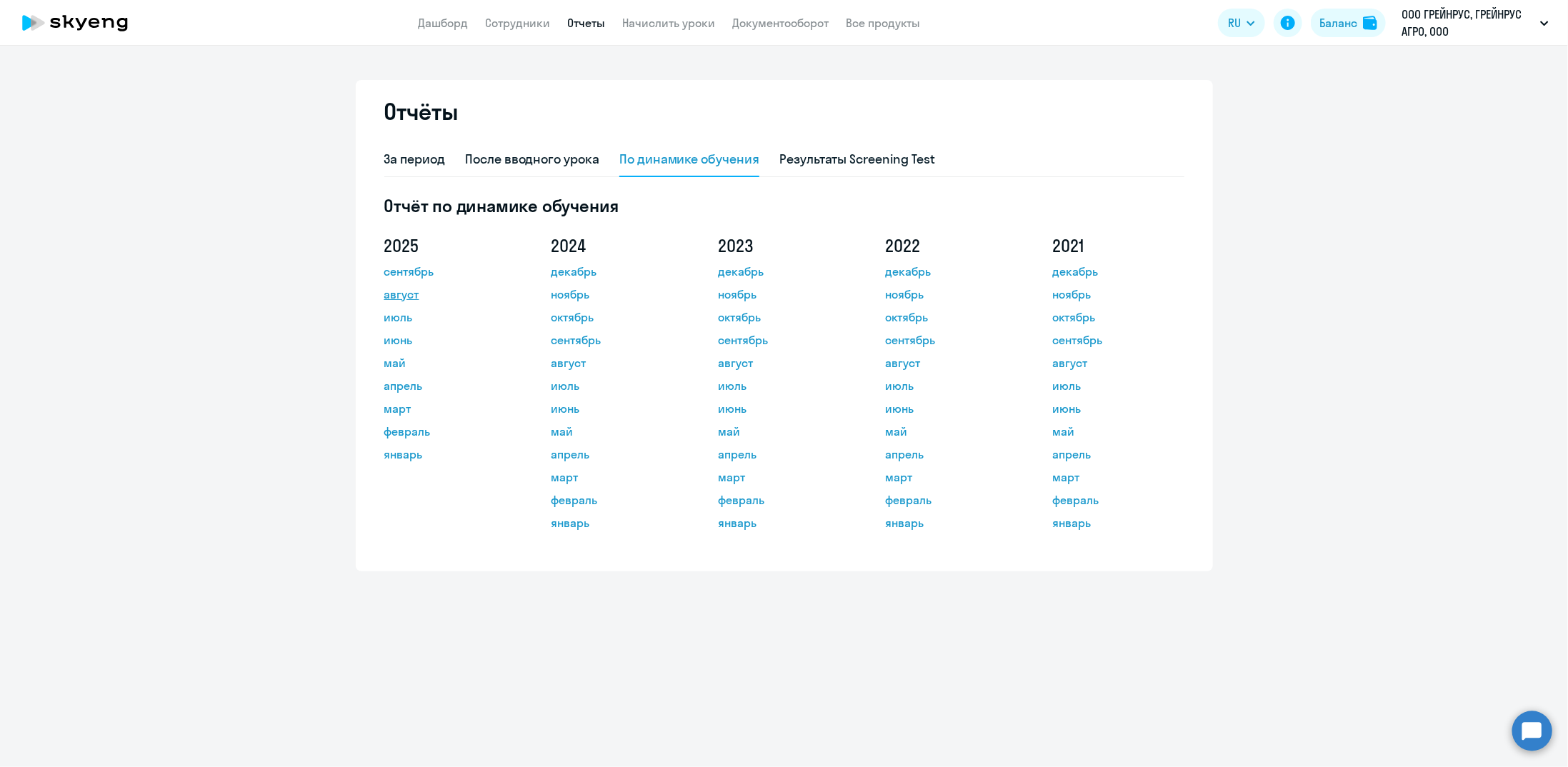
click at [401, 294] on link "август" at bounding box center [448, 294] width 128 height 17
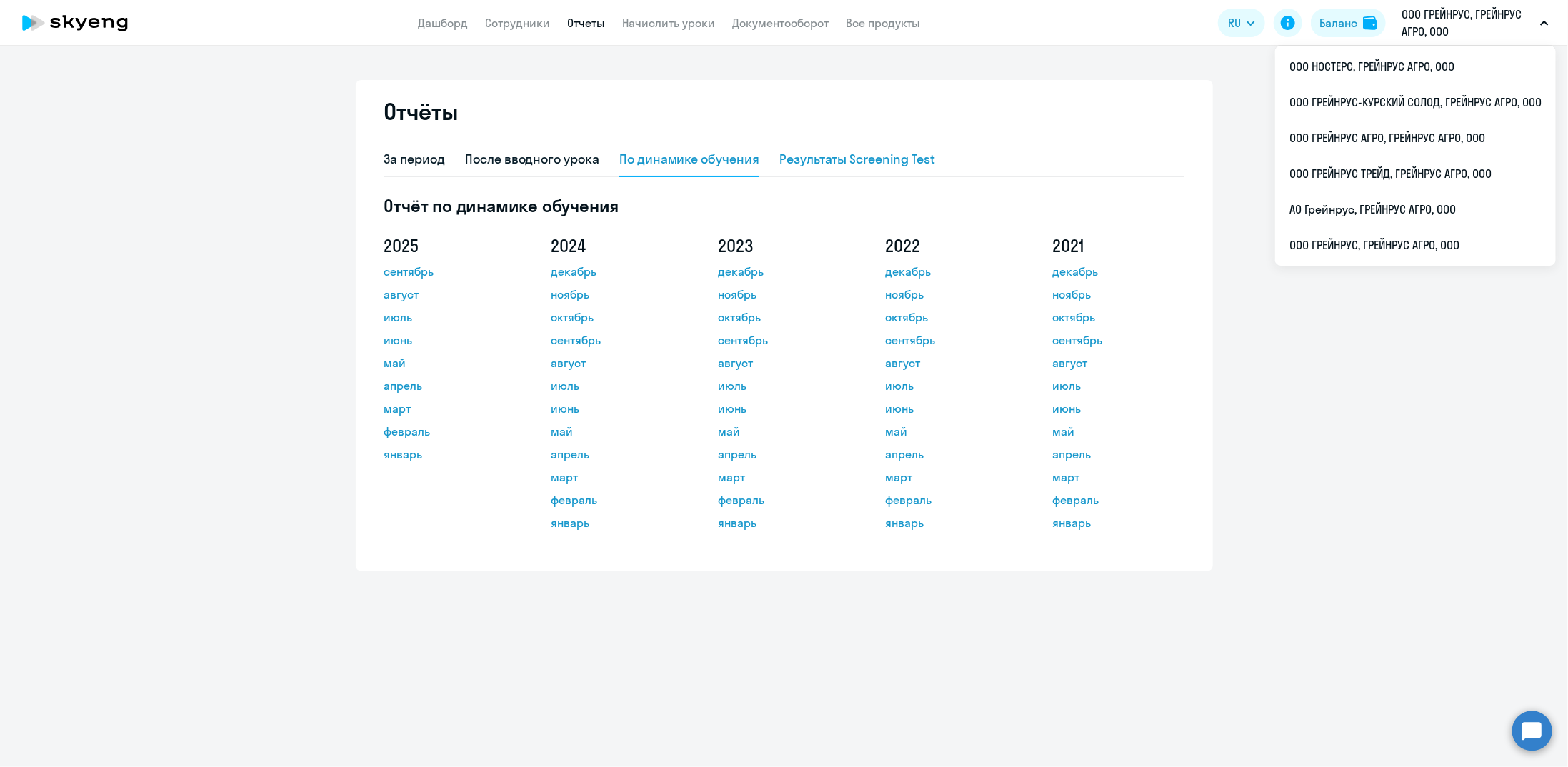
click at [828, 160] on div "Результаты Screening Test" at bounding box center [858, 160] width 156 height 19
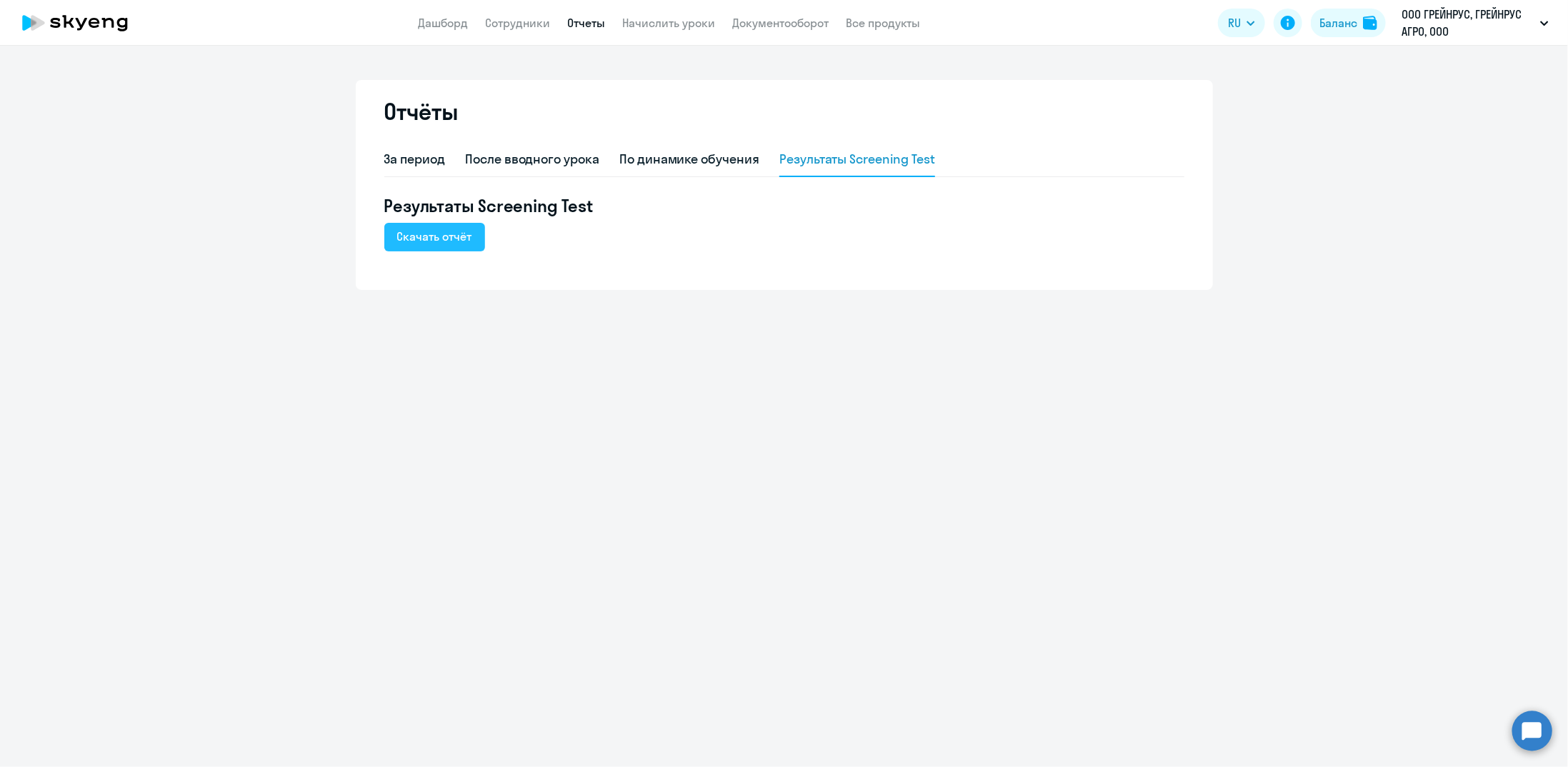
click at [434, 242] on div "Скачать отчёт" at bounding box center [434, 237] width 75 height 17
click at [441, 158] on div "За период" at bounding box center [415, 160] width 61 height 19
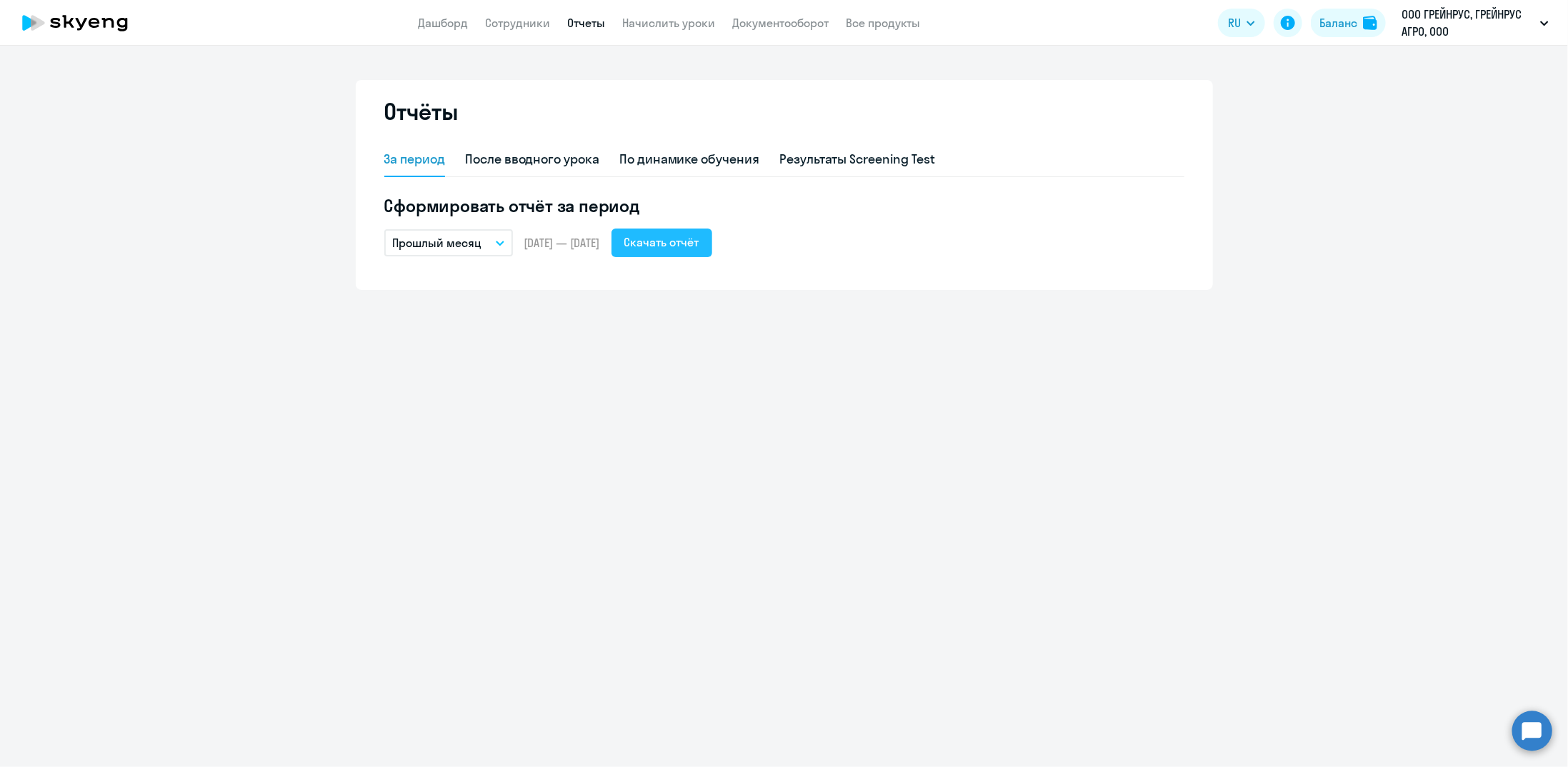
click at [688, 248] on div "Скачать отчёт" at bounding box center [662, 242] width 75 height 17
click at [502, 245] on button "Прошлый месяц" at bounding box center [448, 243] width 128 height 28
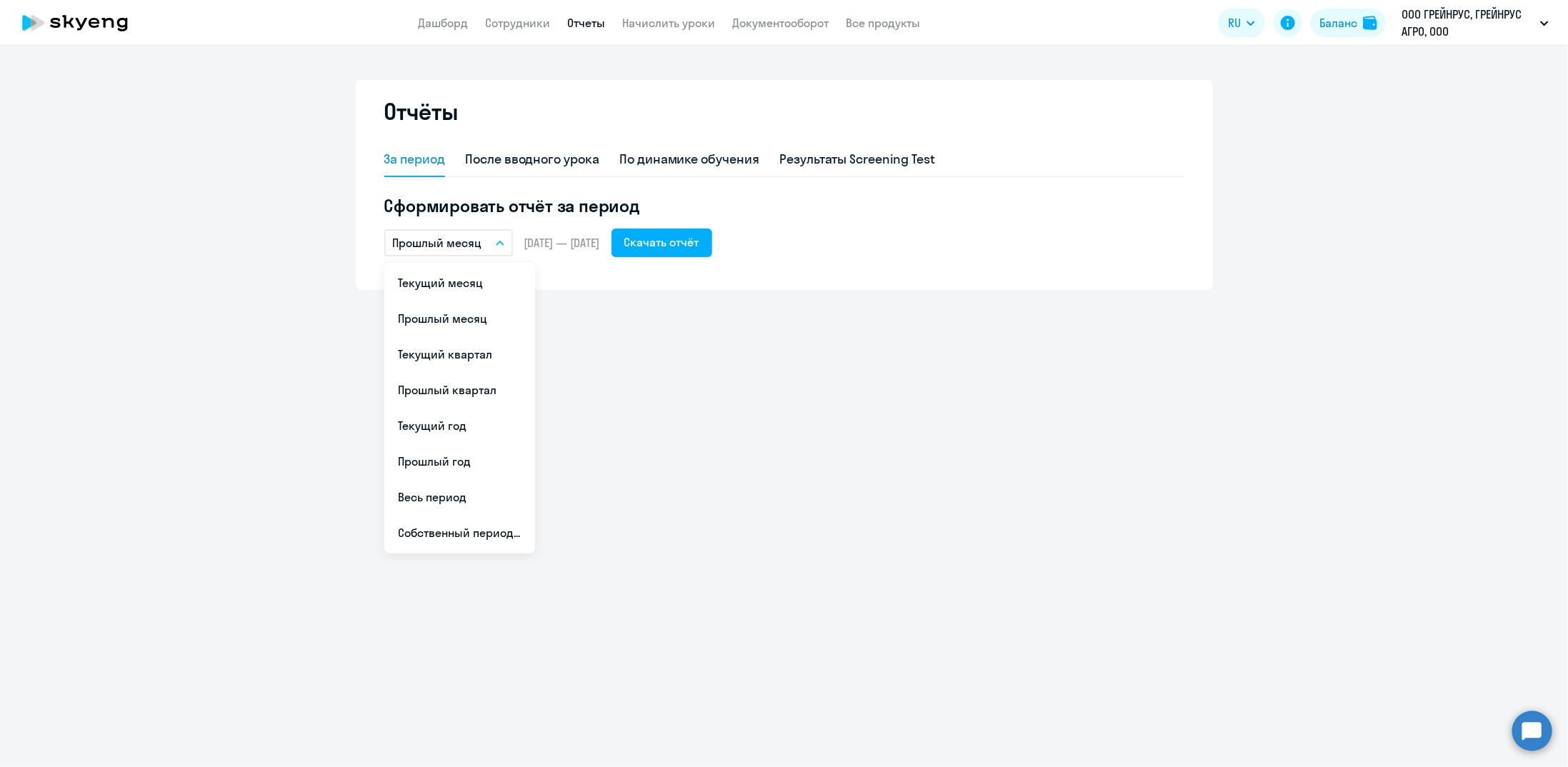
click at [709, 485] on div "Отчёты За период После вводного урока По динамике обучения Результаты Screening…" at bounding box center [784, 406] width 1568 height 721
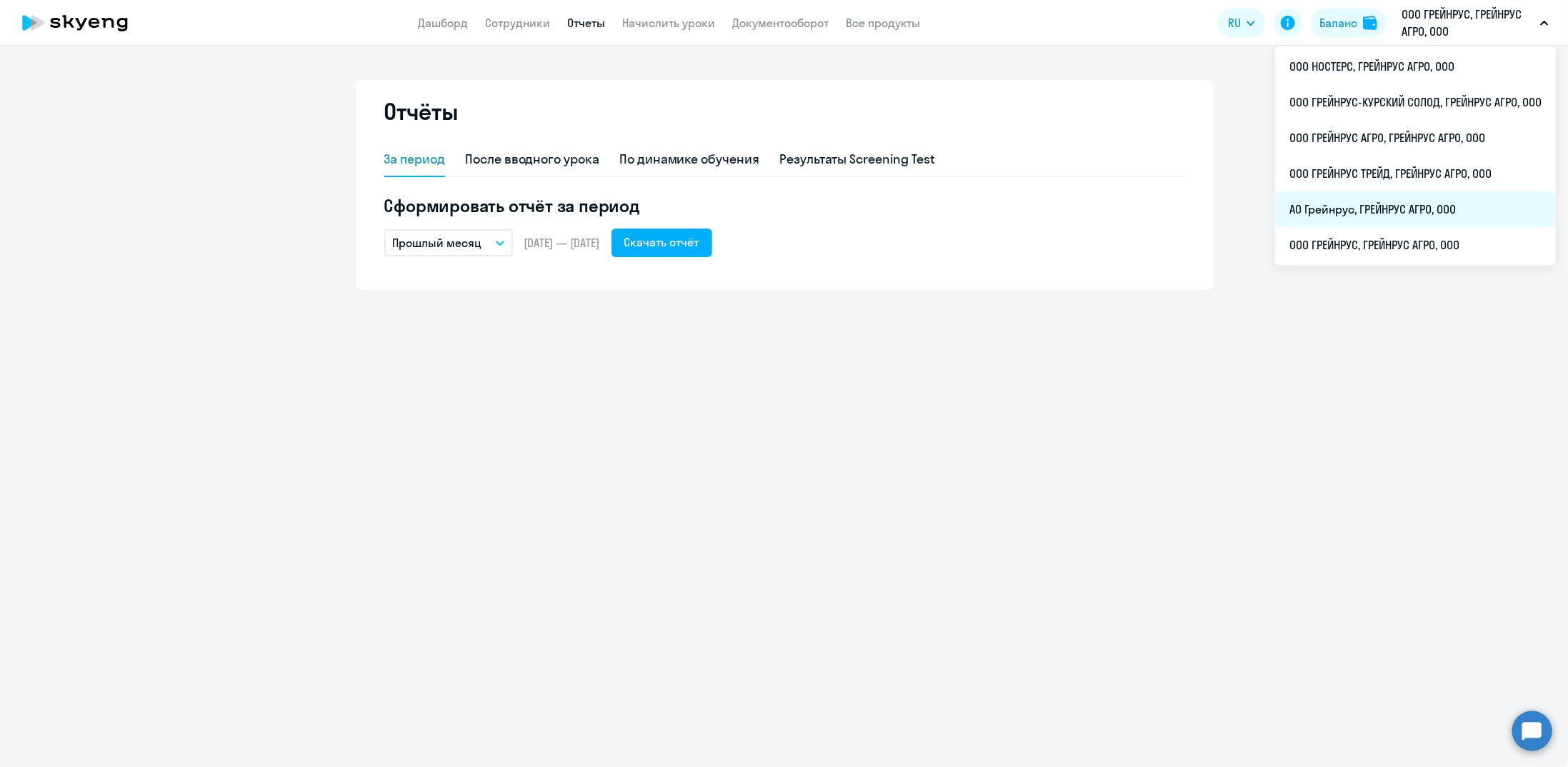
click at [1332, 205] on li "АО Грейнрус, ГРЕЙНРУС АГРО, ООО" at bounding box center [1415, 208] width 281 height 35
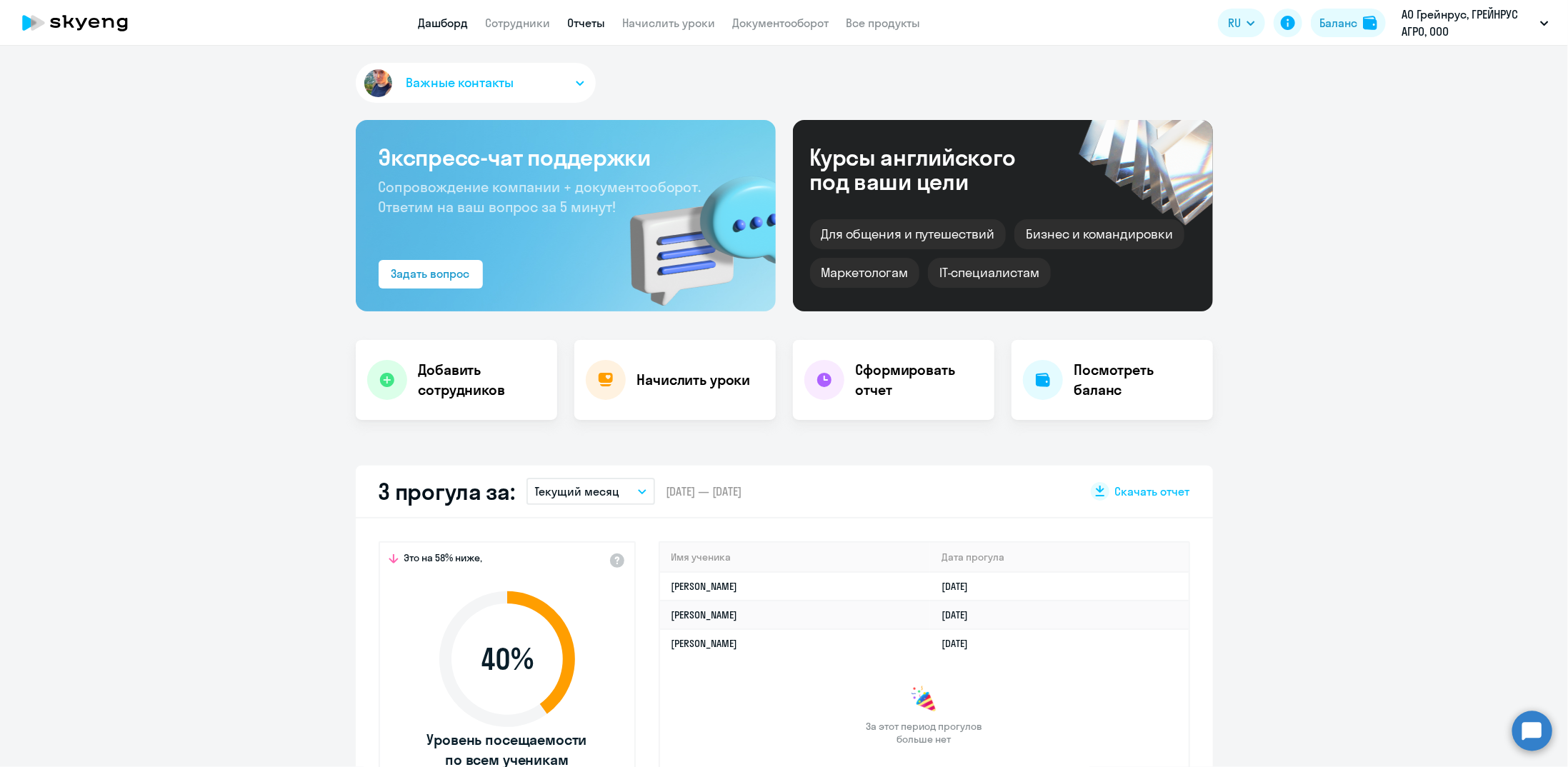
click at [590, 28] on link "Отчеты" at bounding box center [587, 23] width 38 height 14
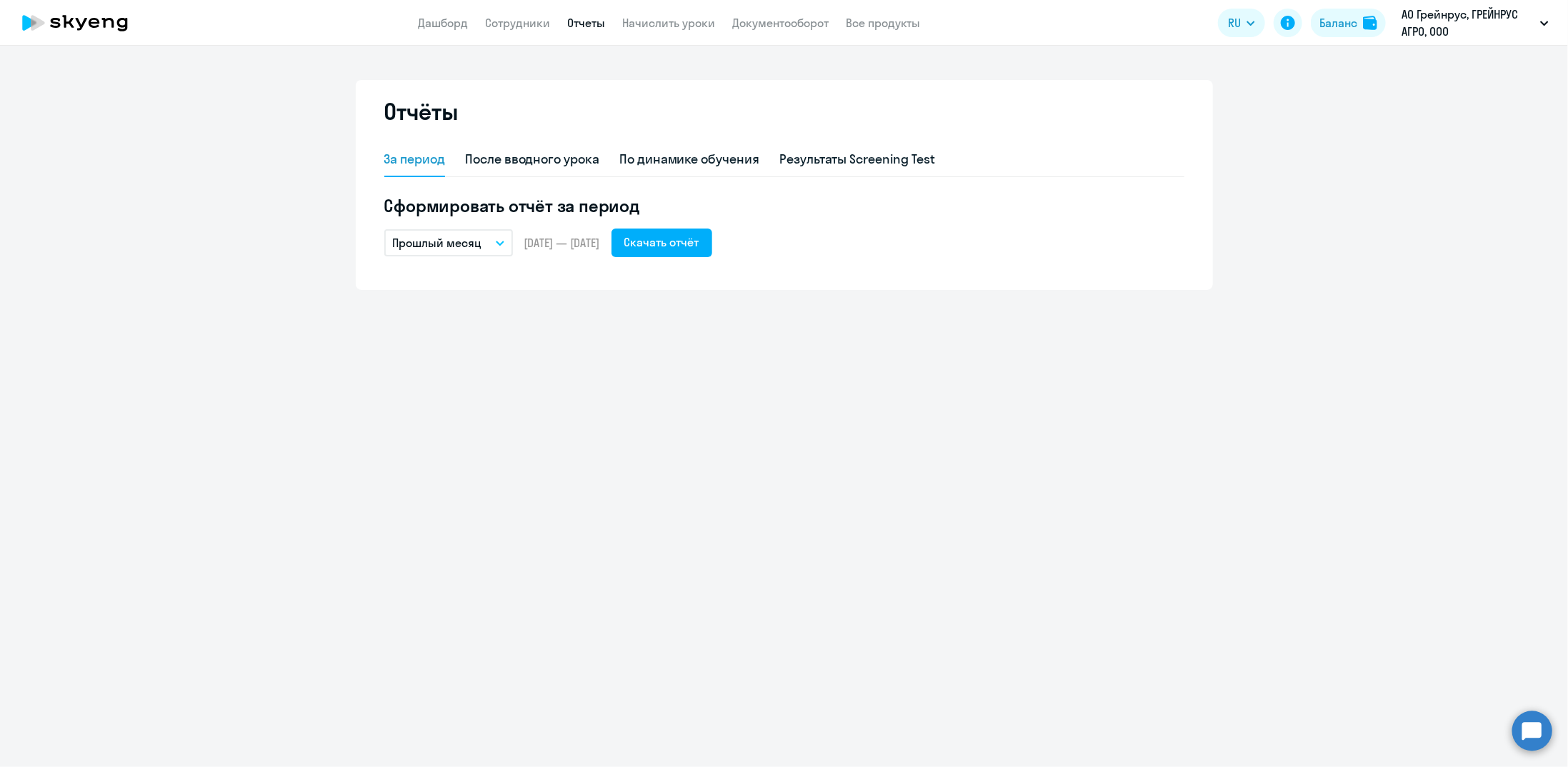
click at [478, 245] on p "Прошлый месяц" at bounding box center [437, 243] width 90 height 17
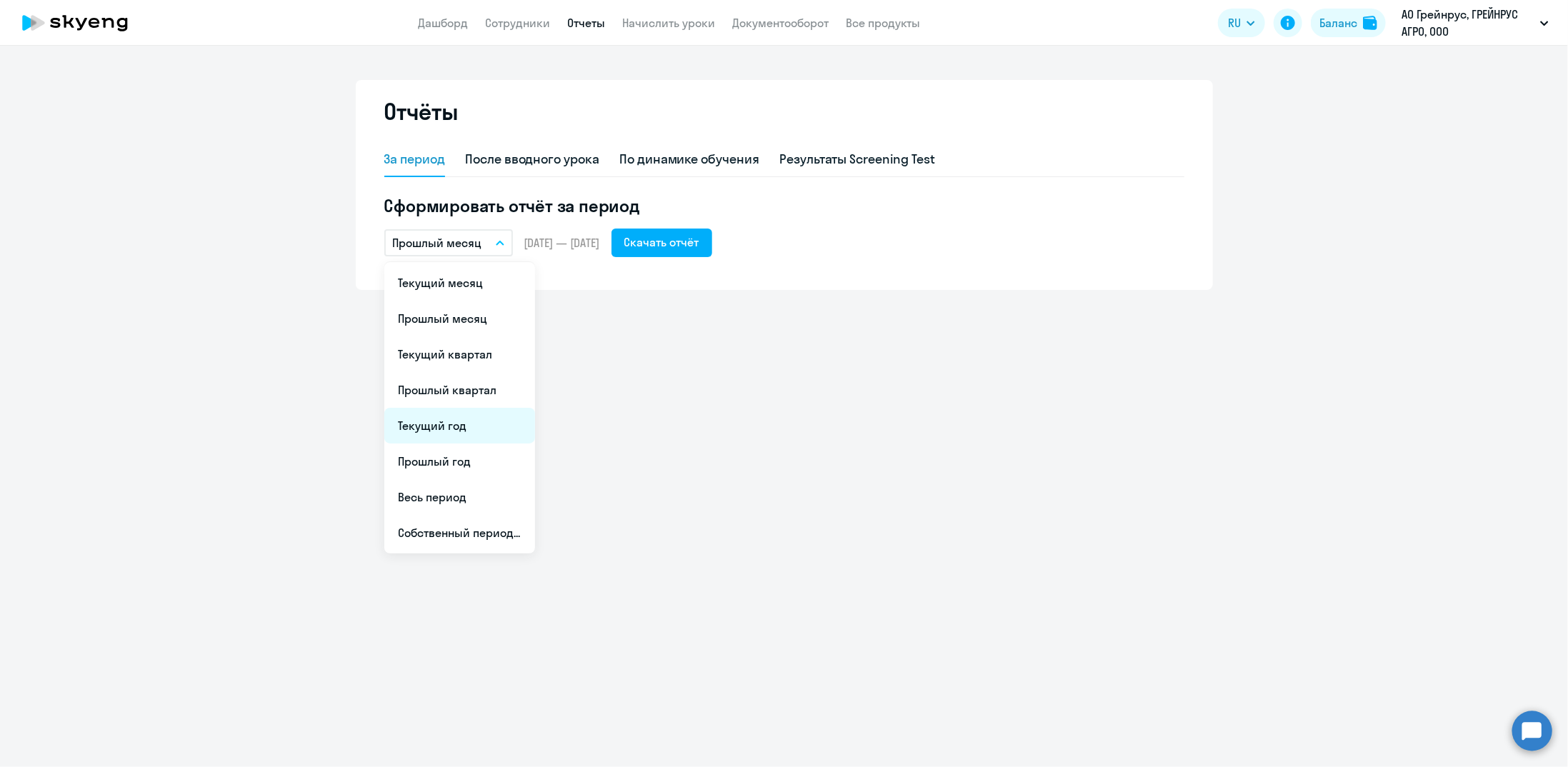
click at [447, 423] on li "Текущий год" at bounding box center [460, 426] width 151 height 35
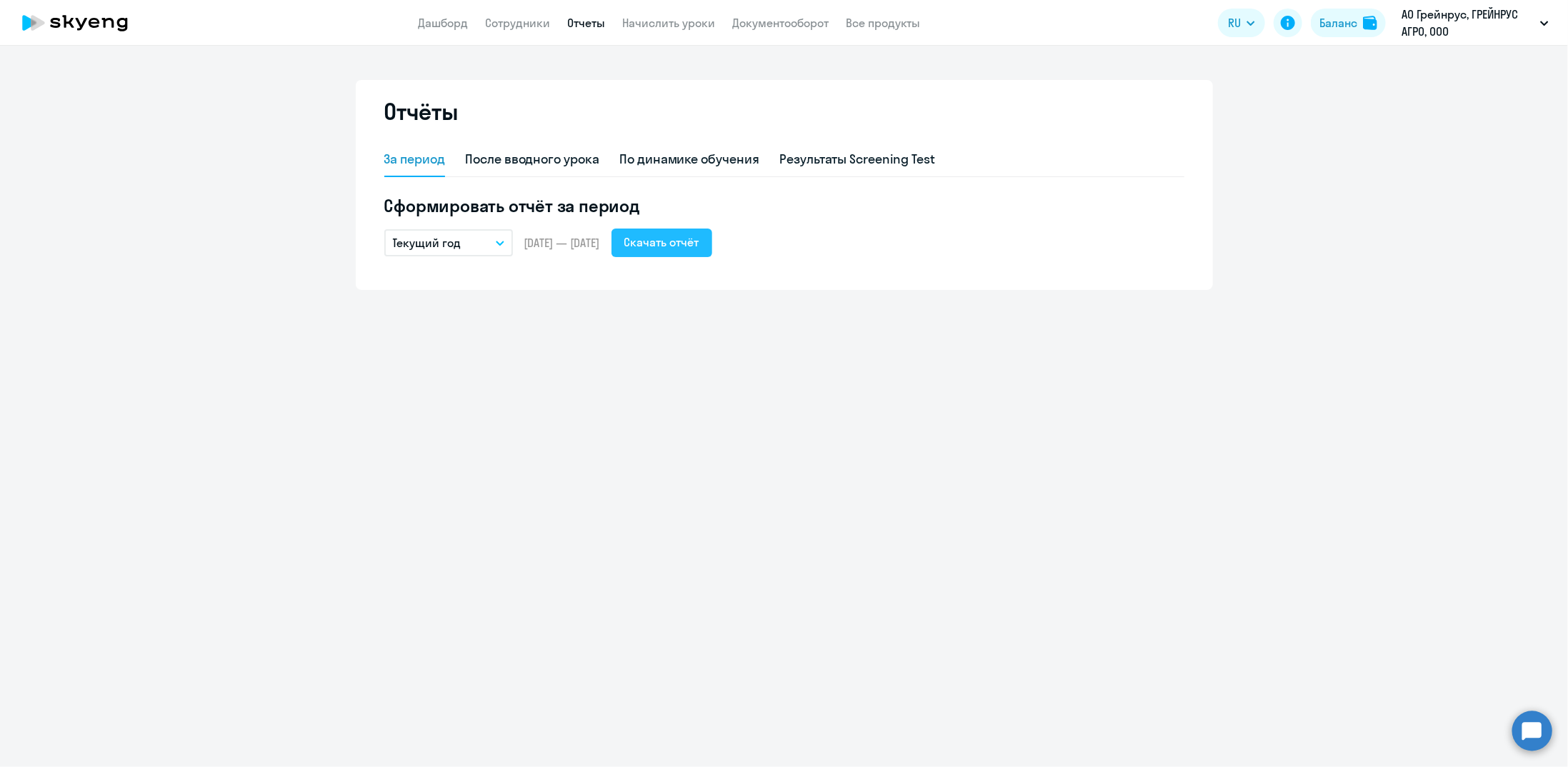
click at [699, 240] on div "Скачать отчёт" at bounding box center [662, 242] width 75 height 17
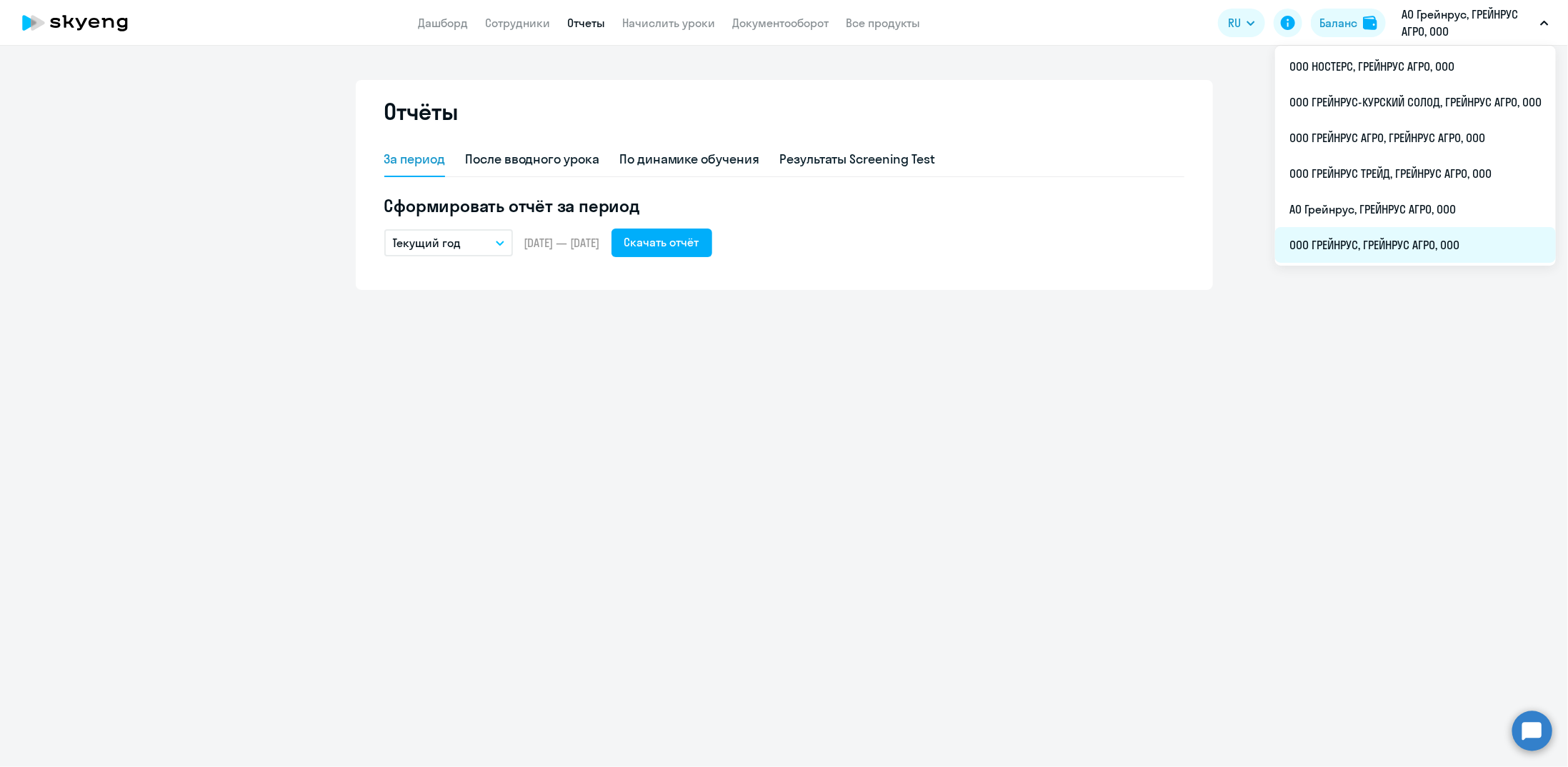
click at [1353, 249] on li "ООО ГРЕЙНРУС, ГРЕЙНРУС АГРО, ООО" at bounding box center [1415, 245] width 281 height 35
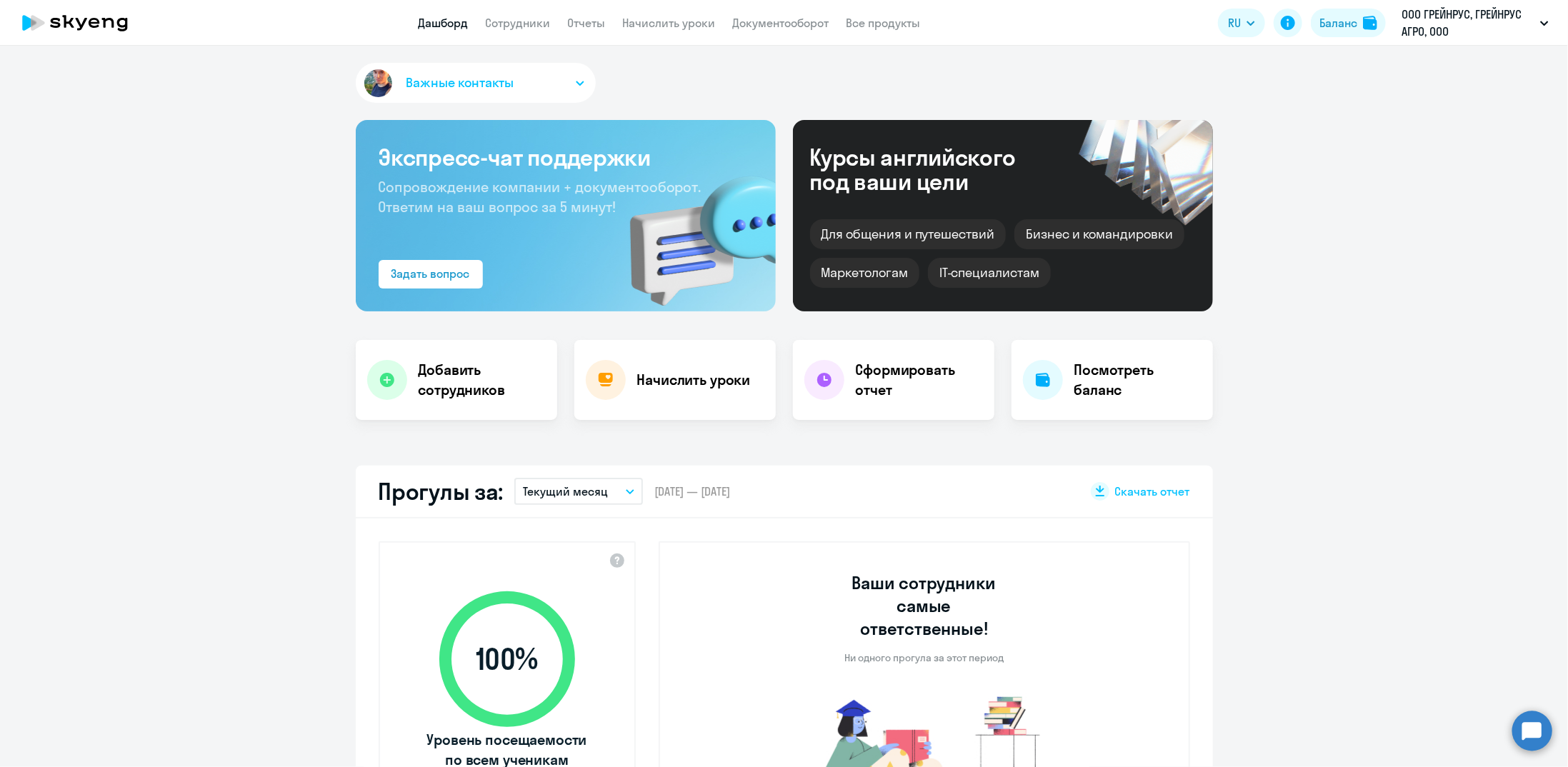
click at [518, 32] on app-header "Дашборд Сотрудники Отчеты Начислить уроки Документооборот Все продукты Дашборд …" at bounding box center [784, 23] width 1568 height 46
click at [518, 25] on link "Сотрудники" at bounding box center [518, 23] width 65 height 14
select select "30"
